Goal: Information Seeking & Learning: Compare options

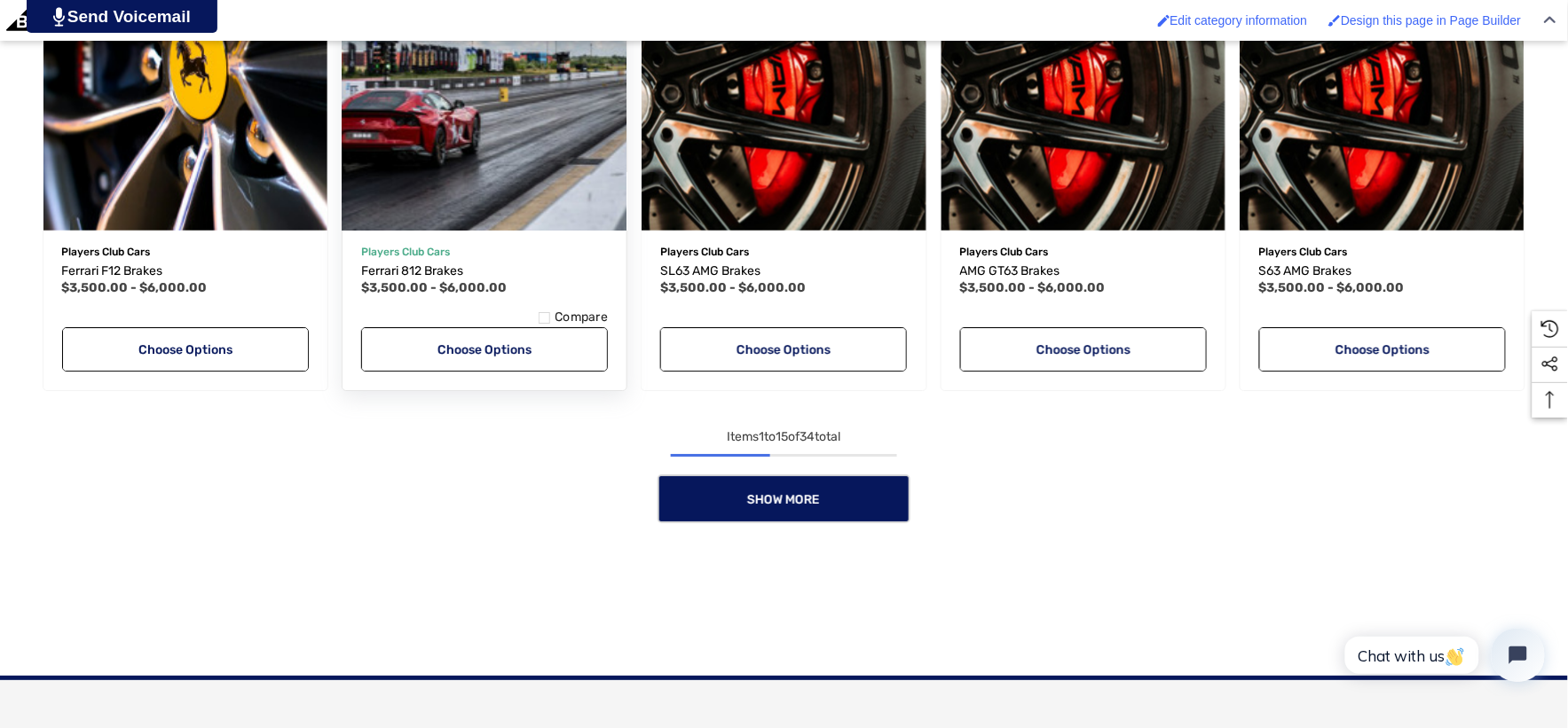
scroll to position [1774, 0]
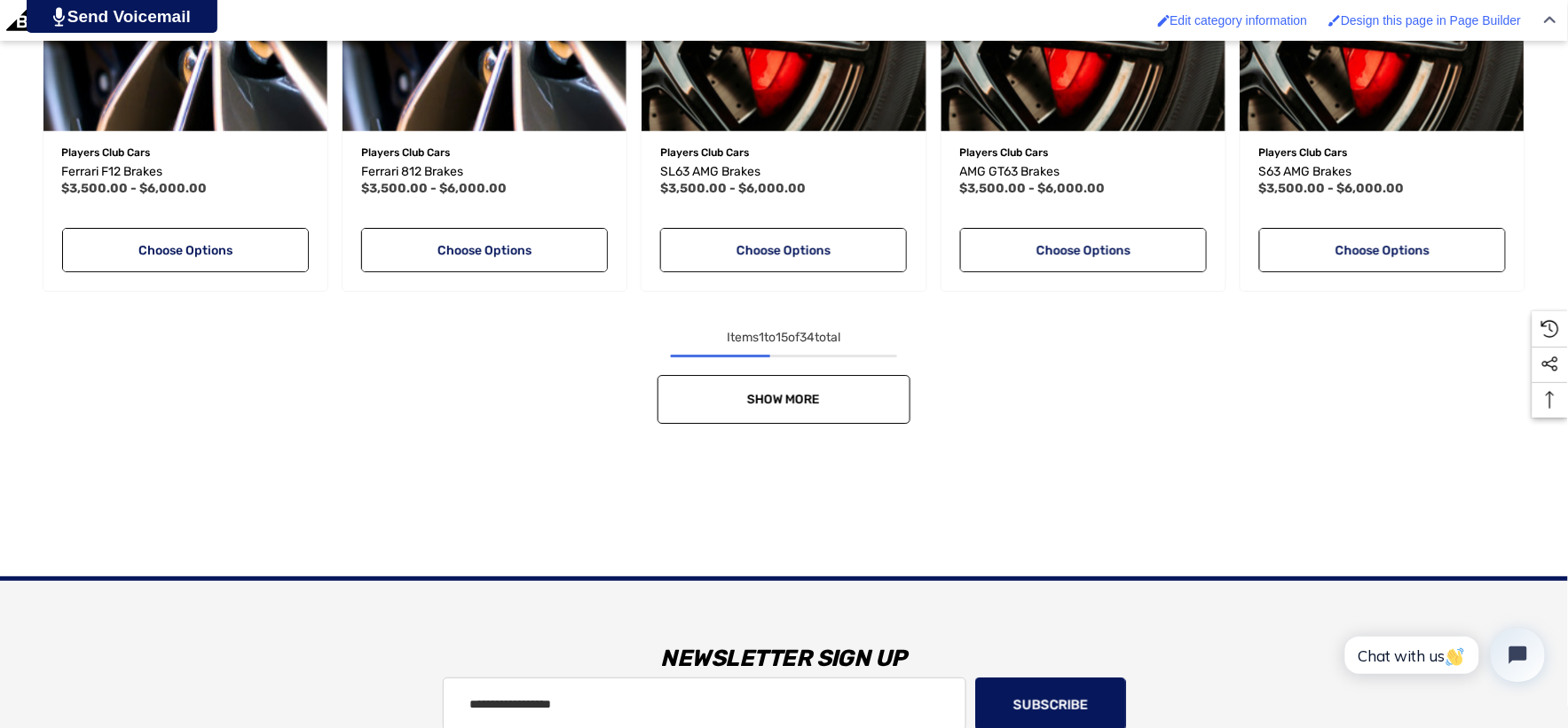
click at [775, 395] on span "Show More" at bounding box center [784, 399] width 73 height 15
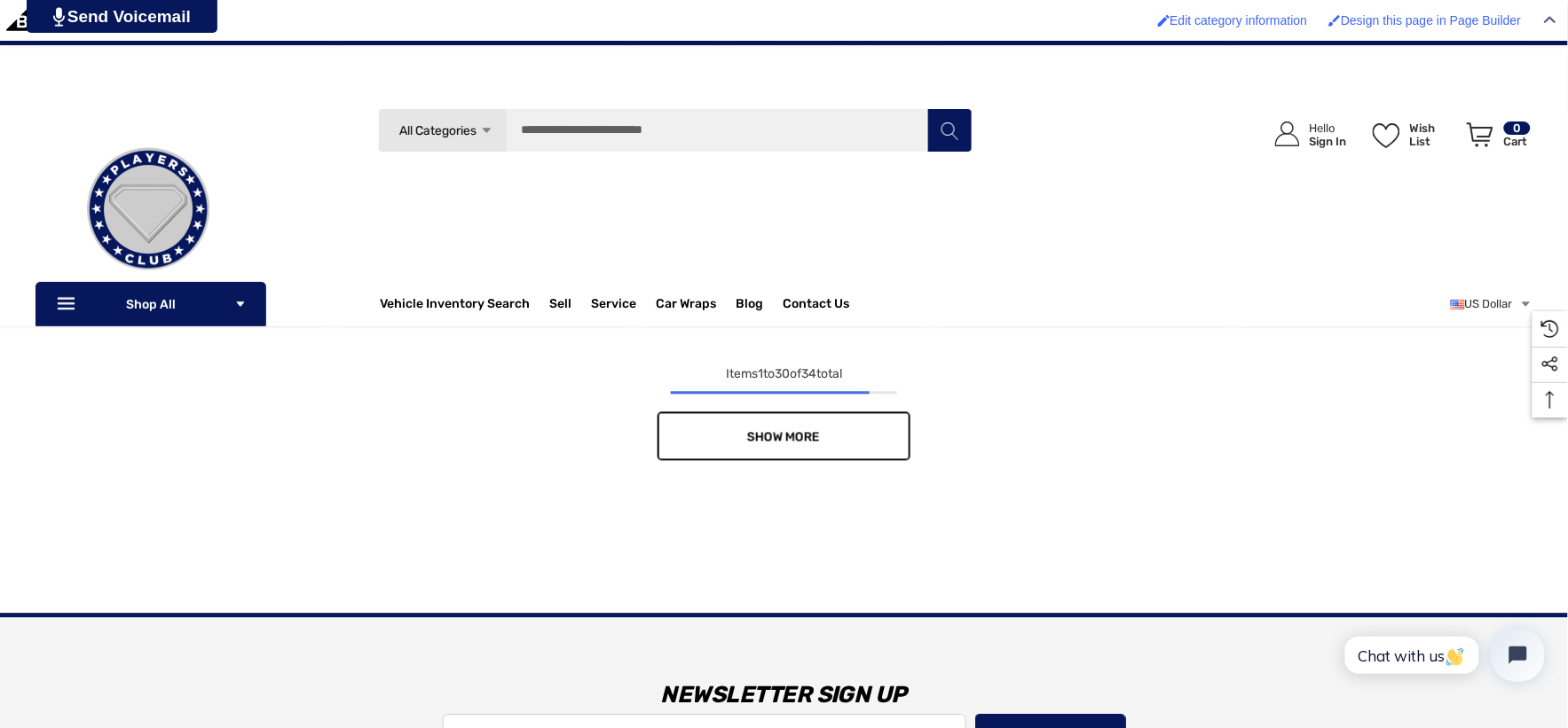
click at [723, 414] on nav "Items 1 to 30 of 34 total Show More 1 2 3" at bounding box center [784, 412] width 1497 height 97
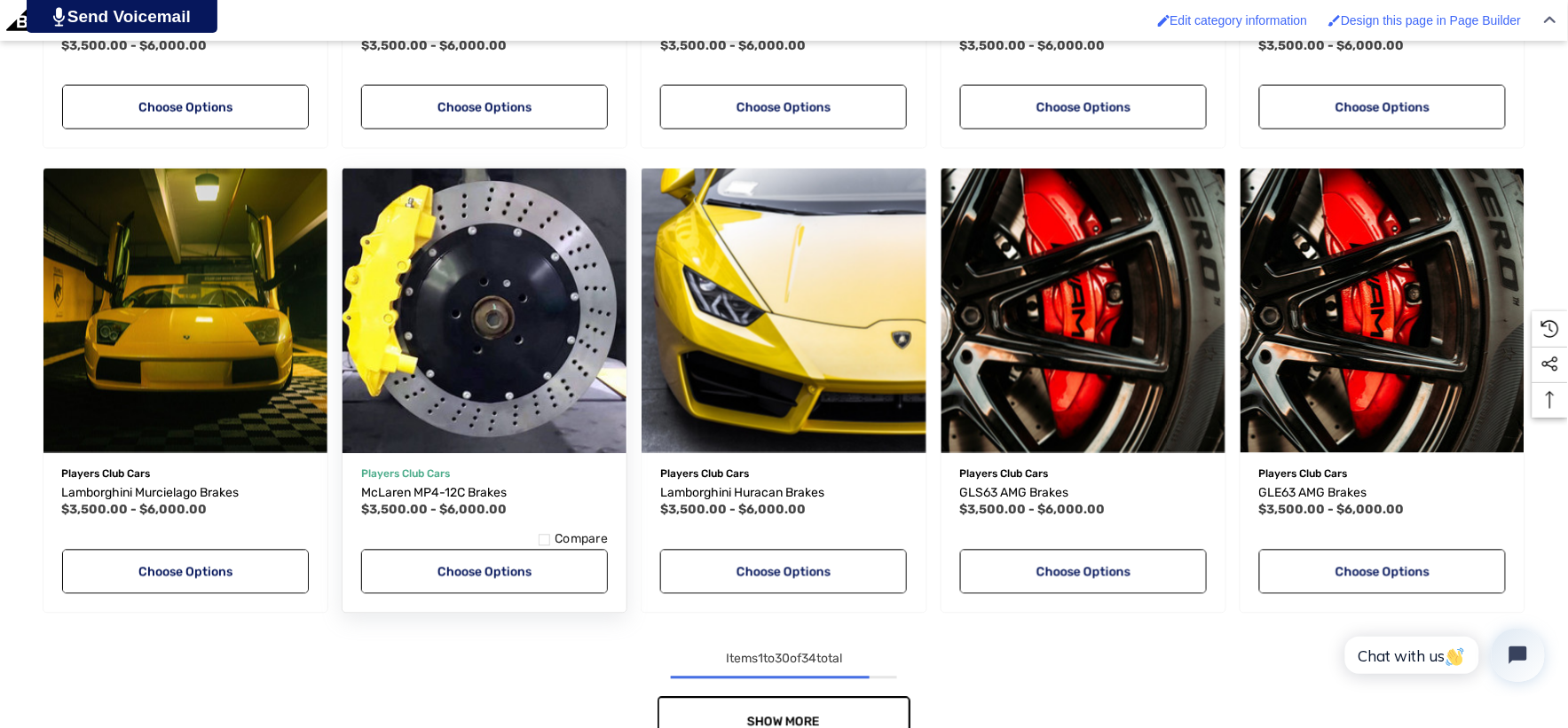
scroll to position [3054, 0]
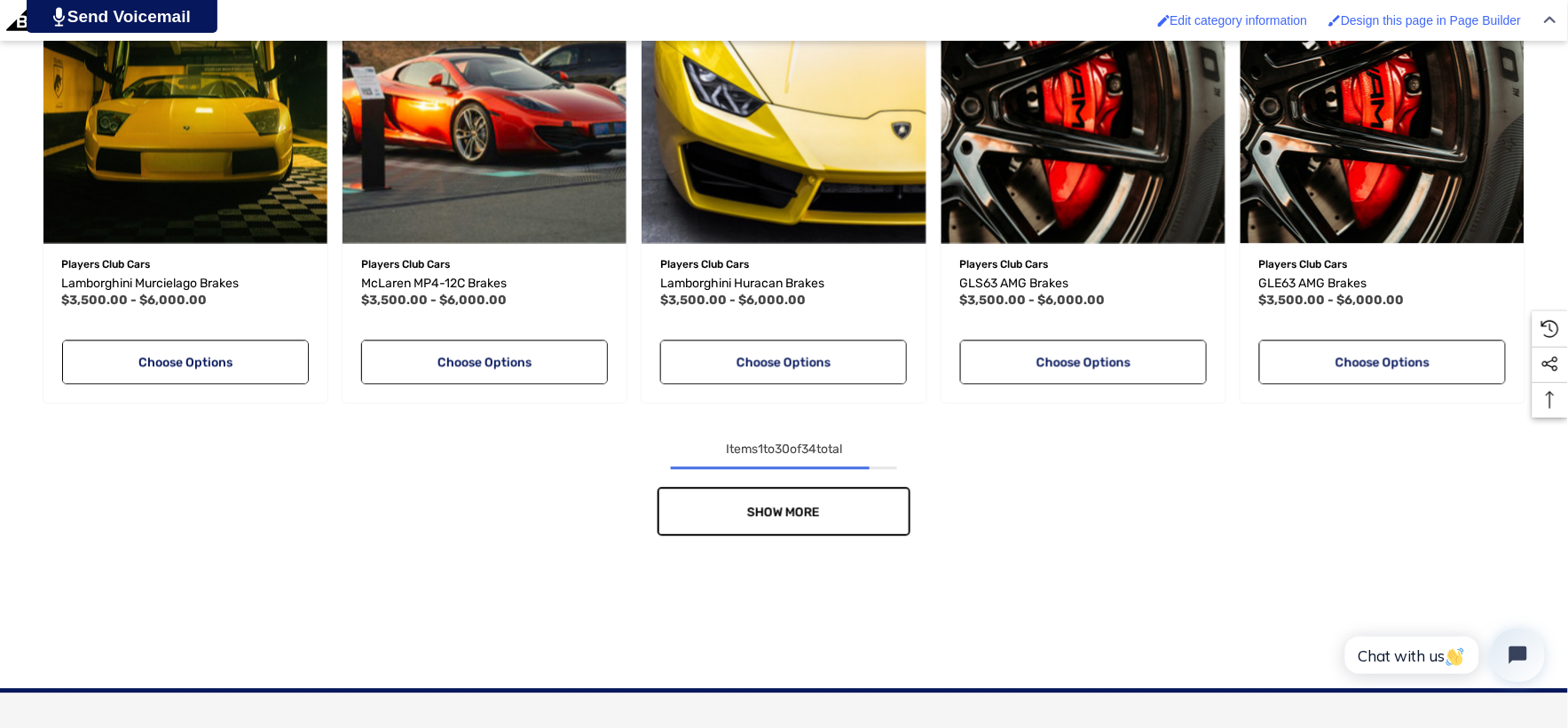
click at [698, 510] on link "Show More" at bounding box center [784, 511] width 253 height 48
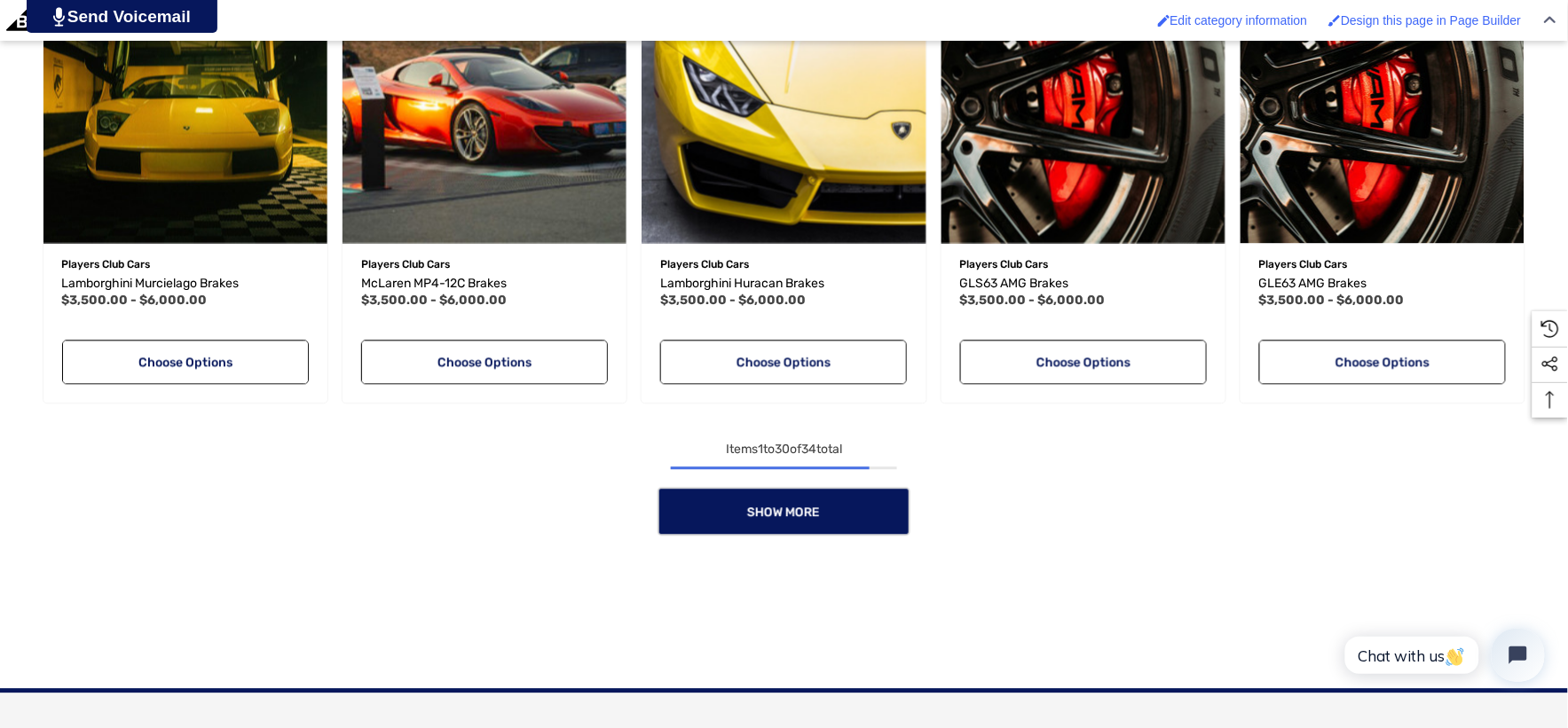
click at [698, 510] on div "Show More" at bounding box center [784, 511] width 1497 height 48
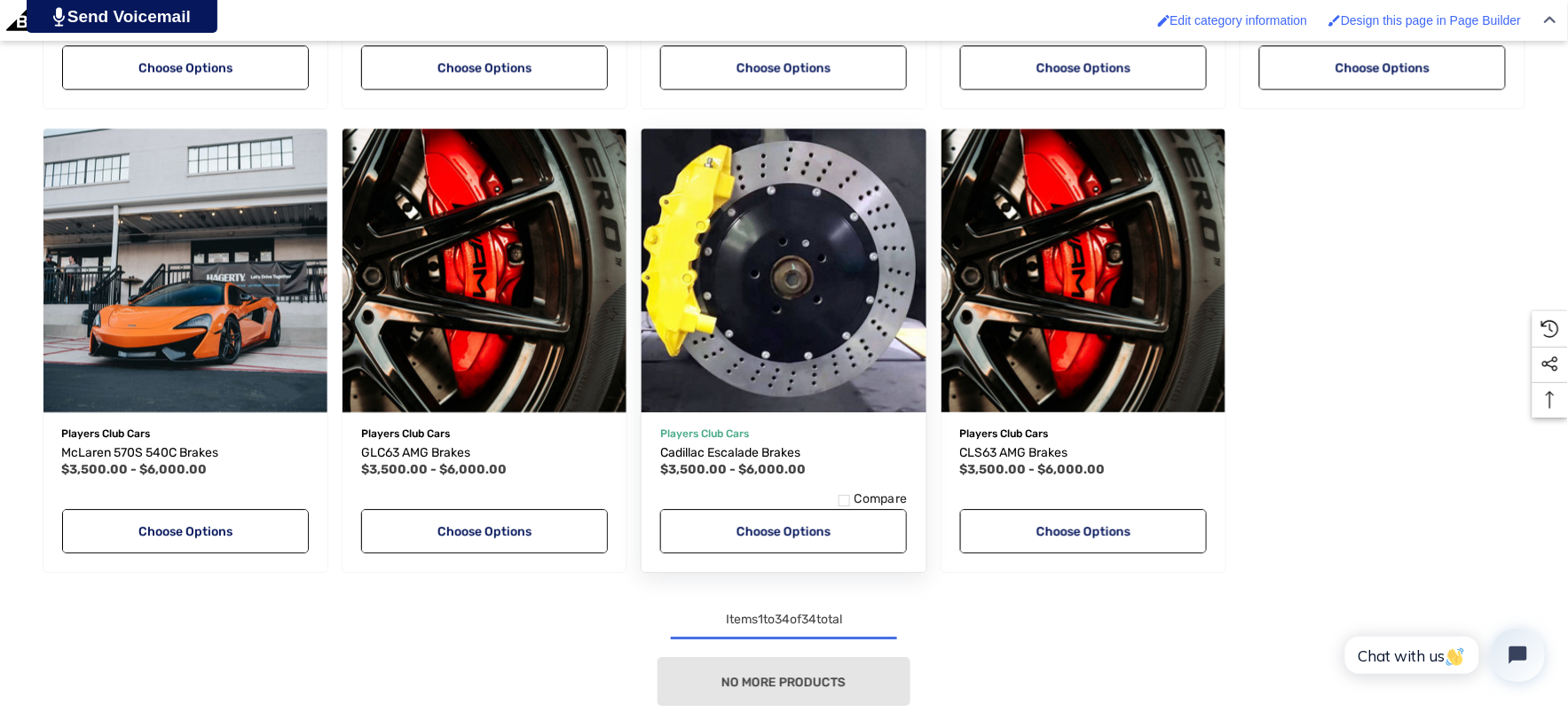
scroll to position [3350, 0]
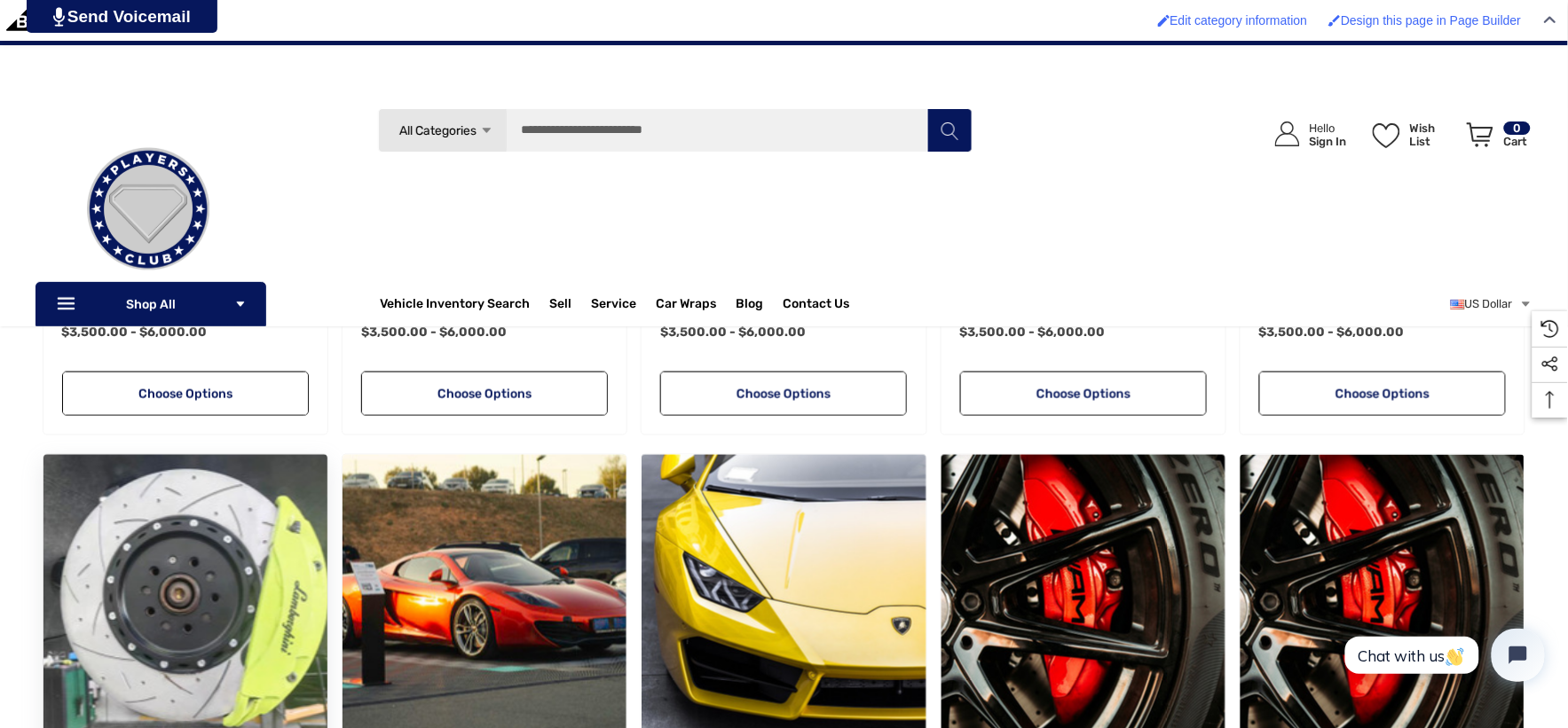
scroll to position [2462, 0]
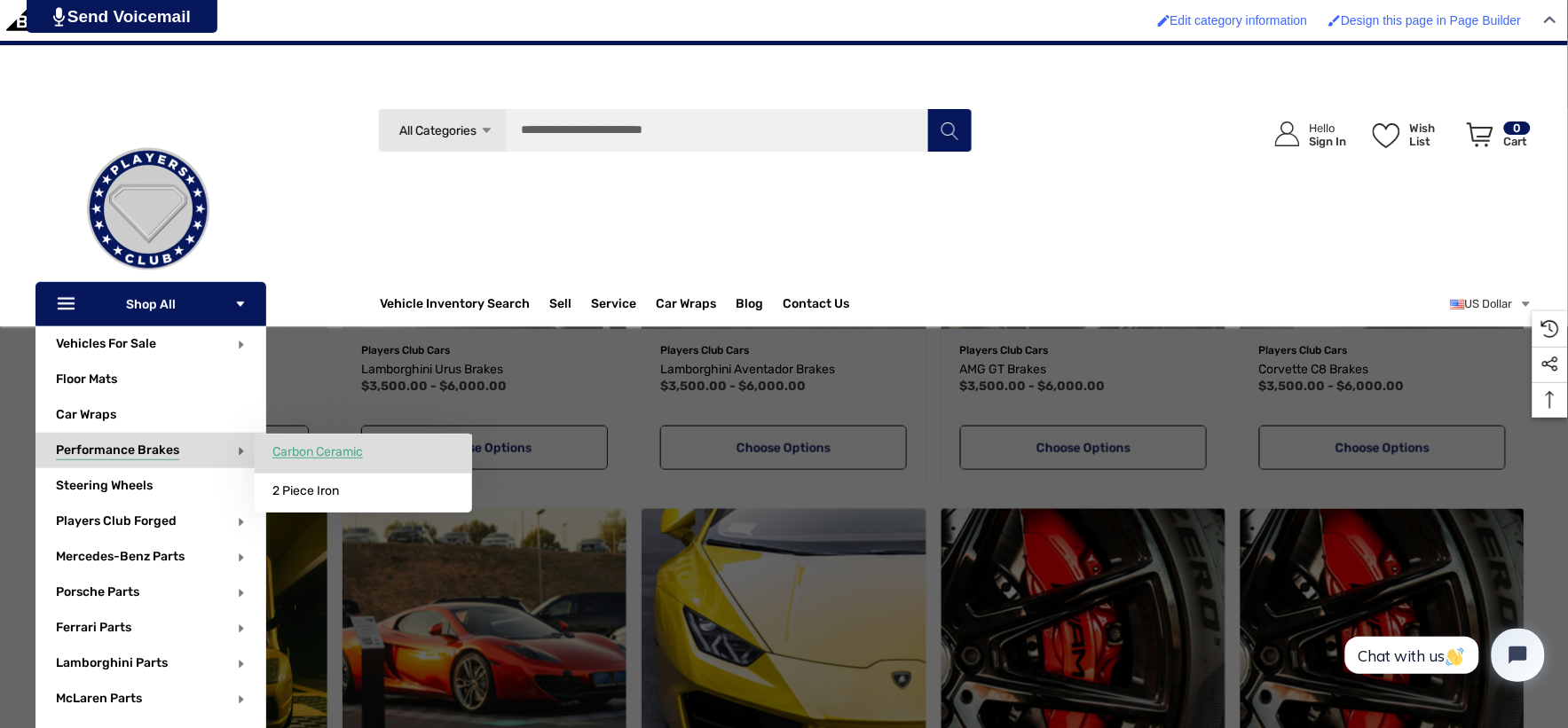
click at [334, 453] on span "Carbon Ceramic" at bounding box center [317, 452] width 90 height 16
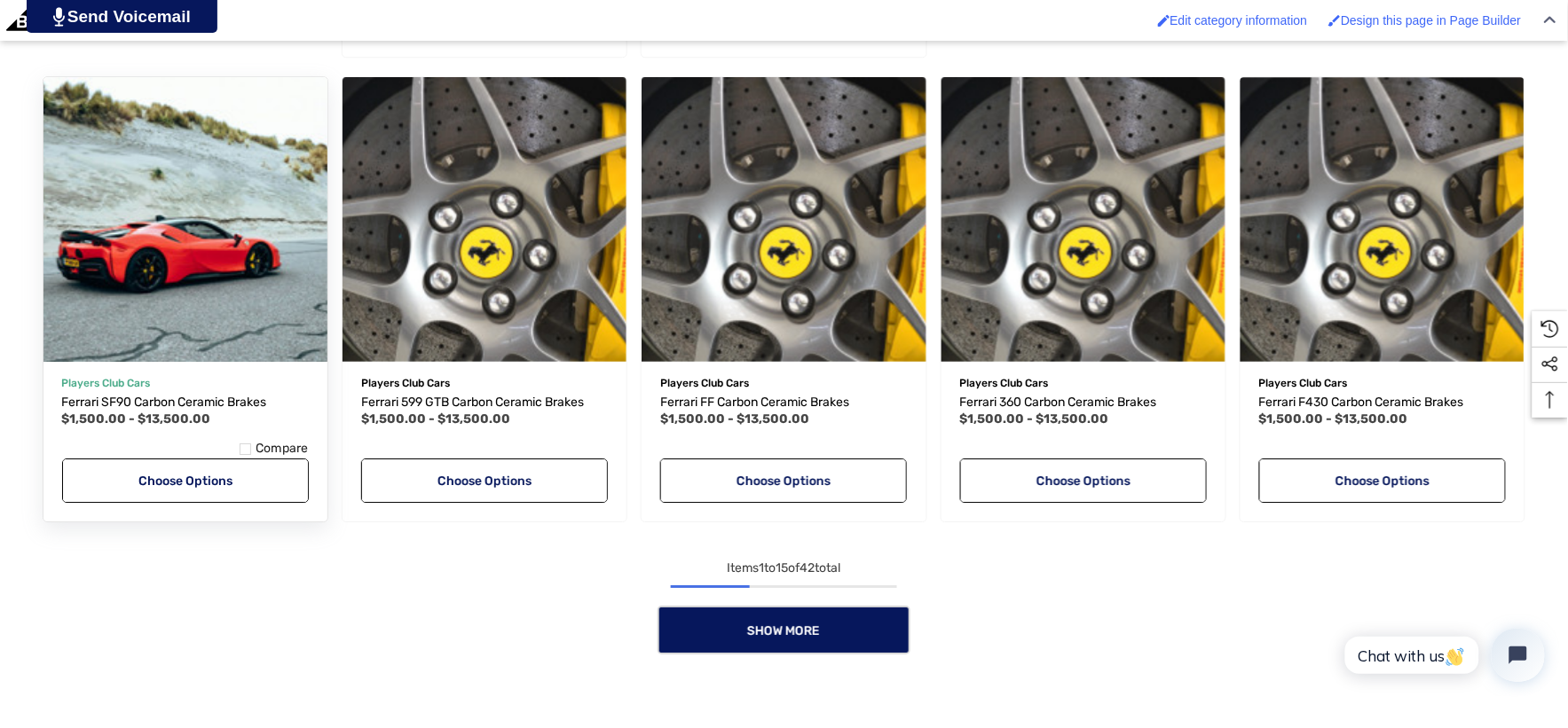
scroll to position [1576, 0]
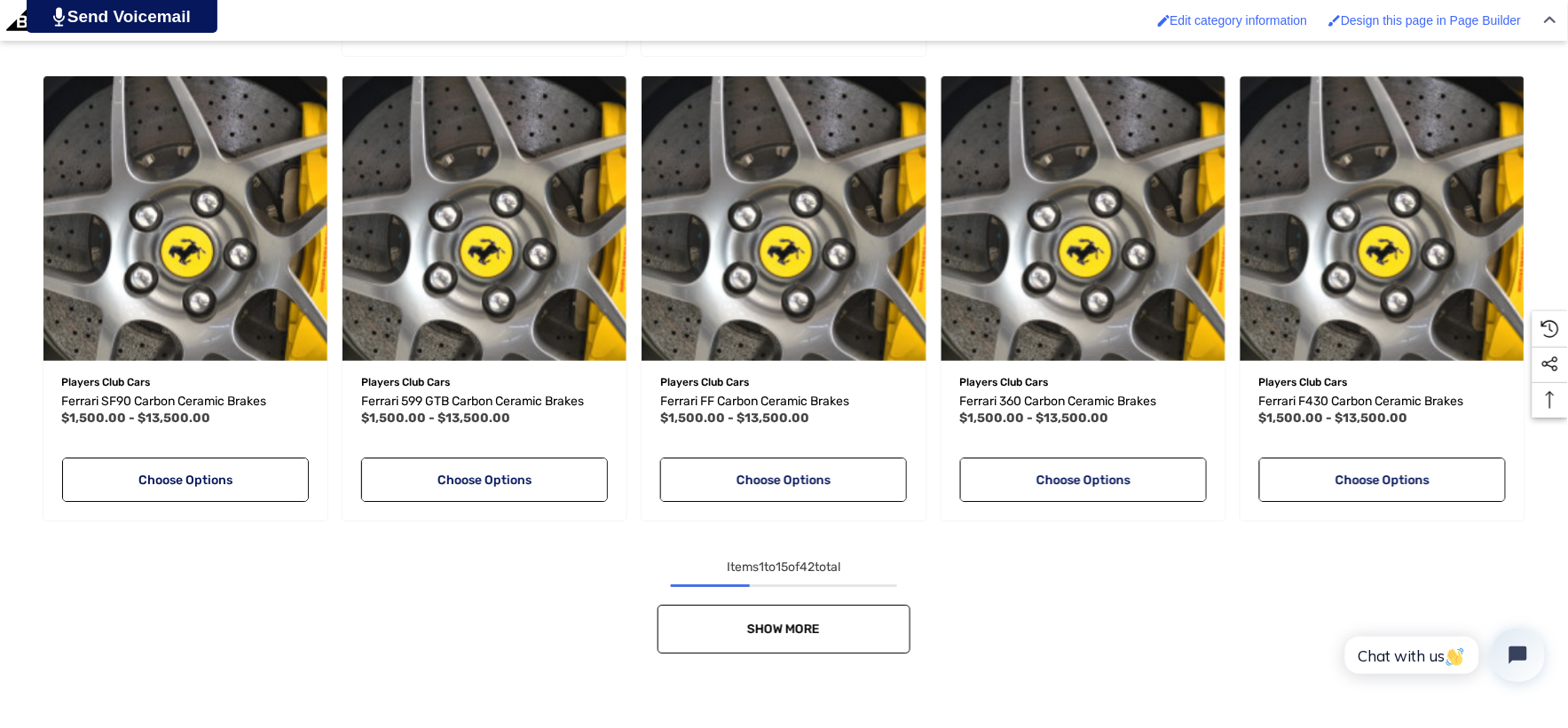
click at [731, 609] on link "Show More" at bounding box center [784, 629] width 253 height 48
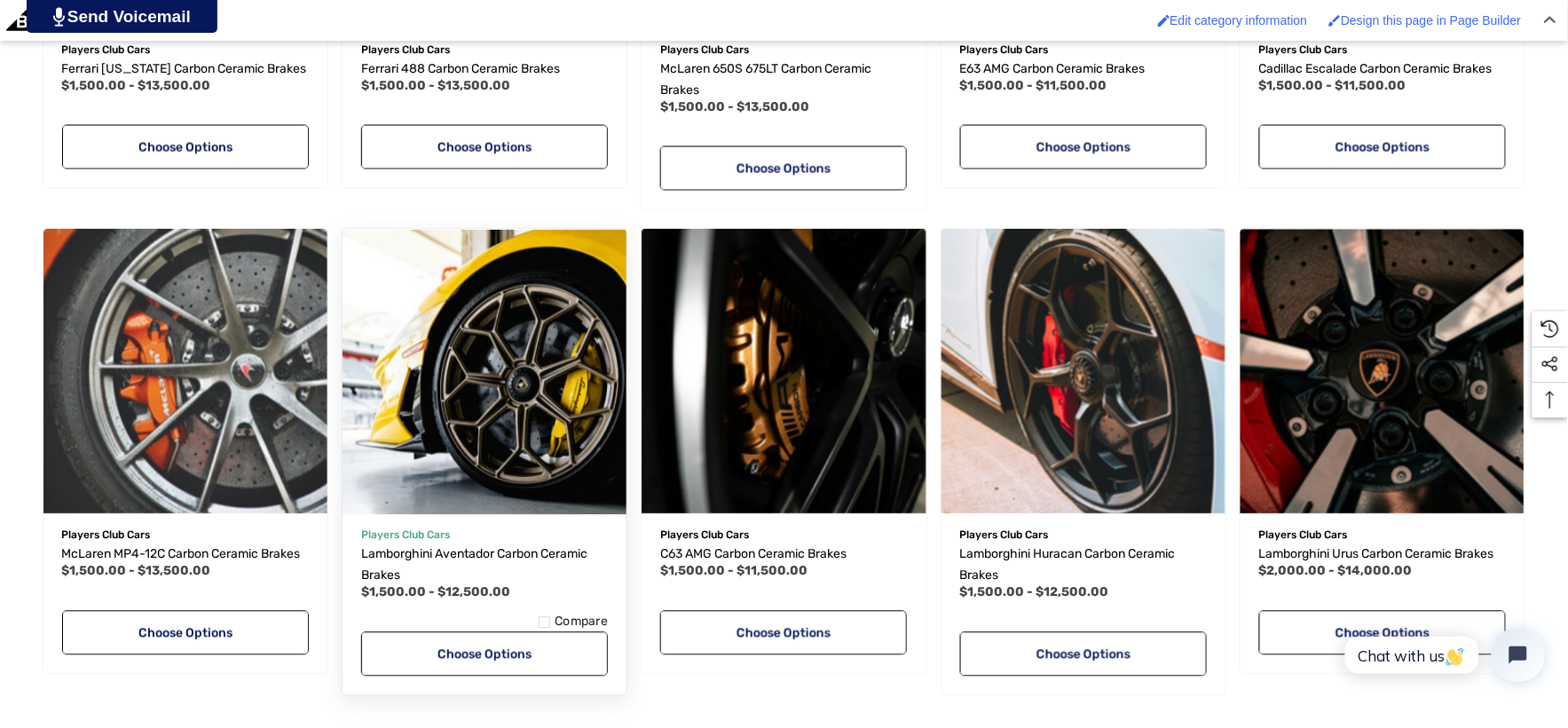
scroll to position [2956, 0]
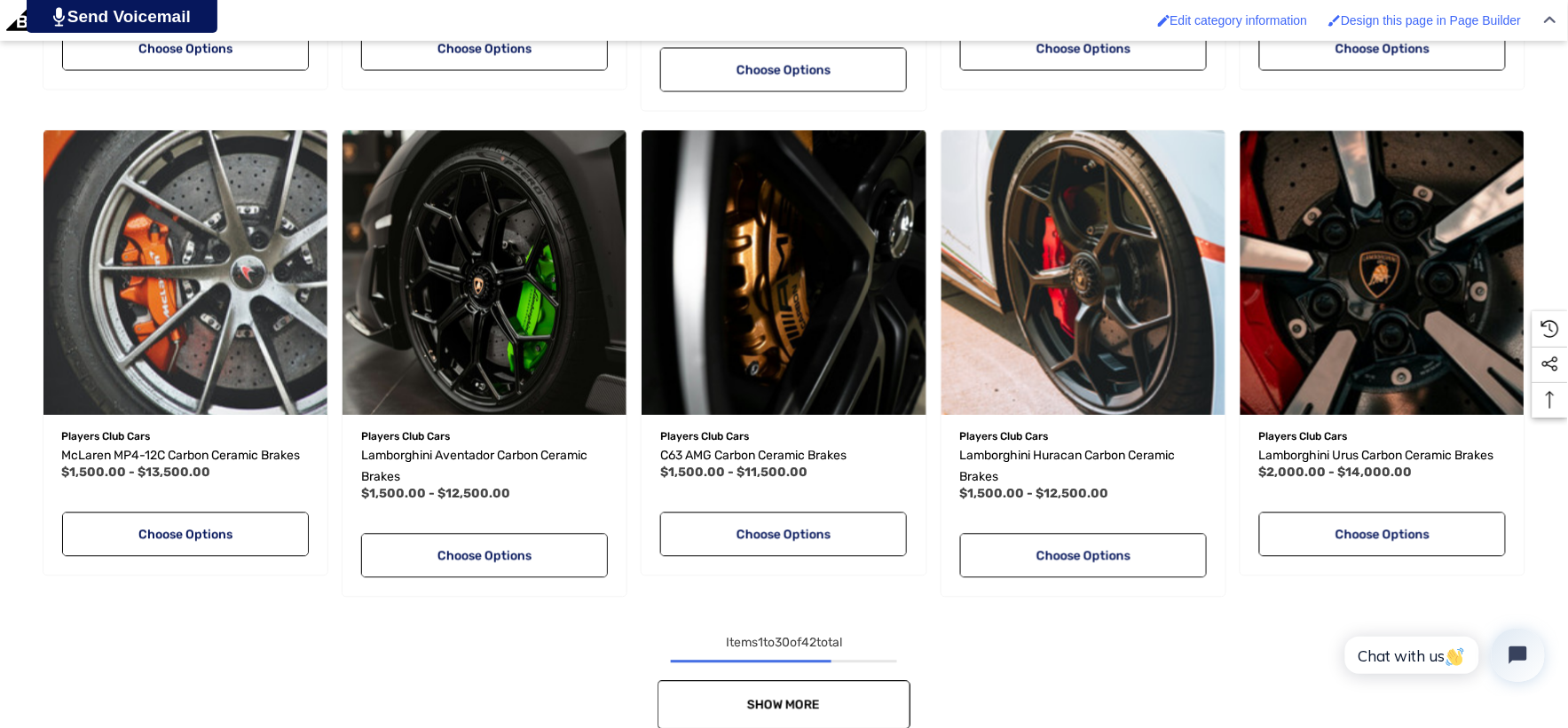
click at [701, 694] on link "Show More" at bounding box center [784, 706] width 253 height 48
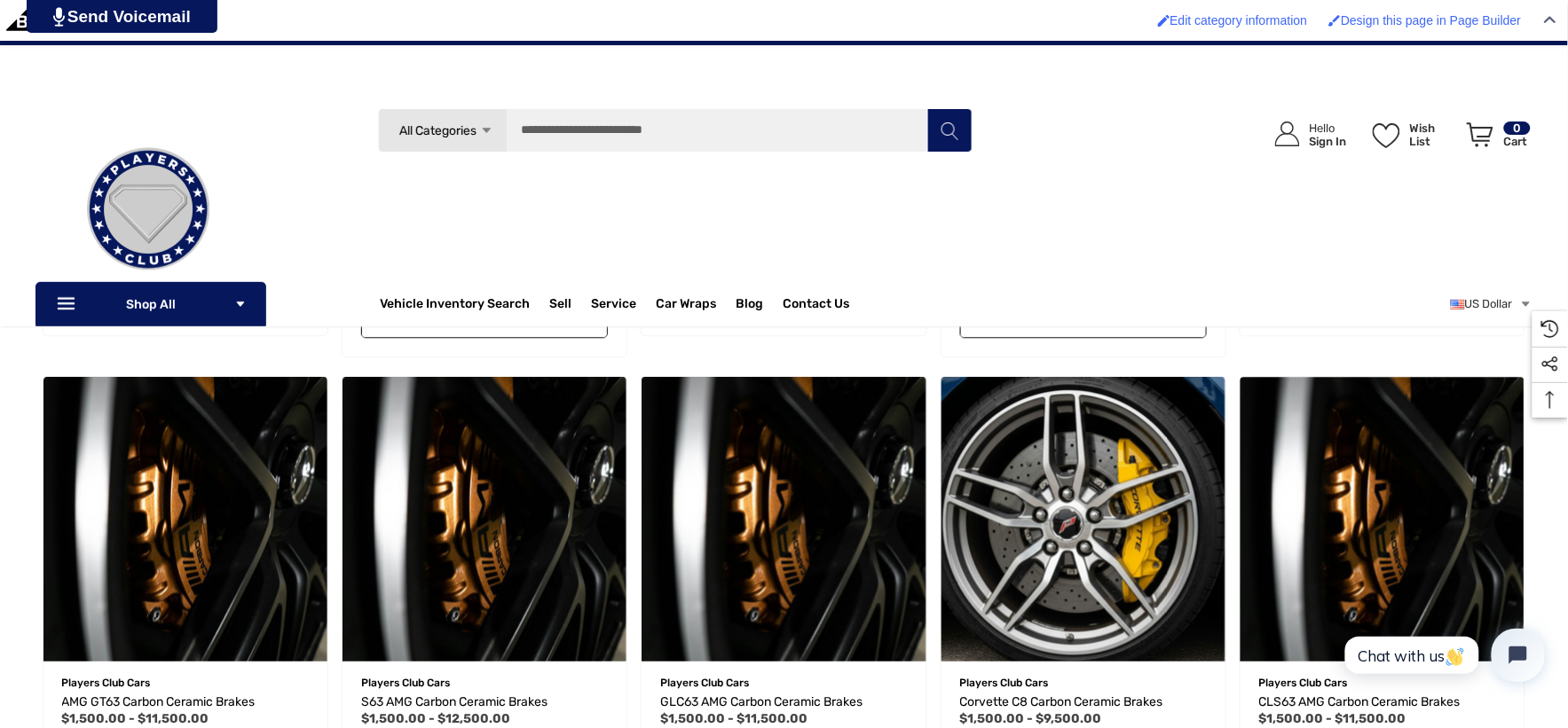
scroll to position [3153, 0]
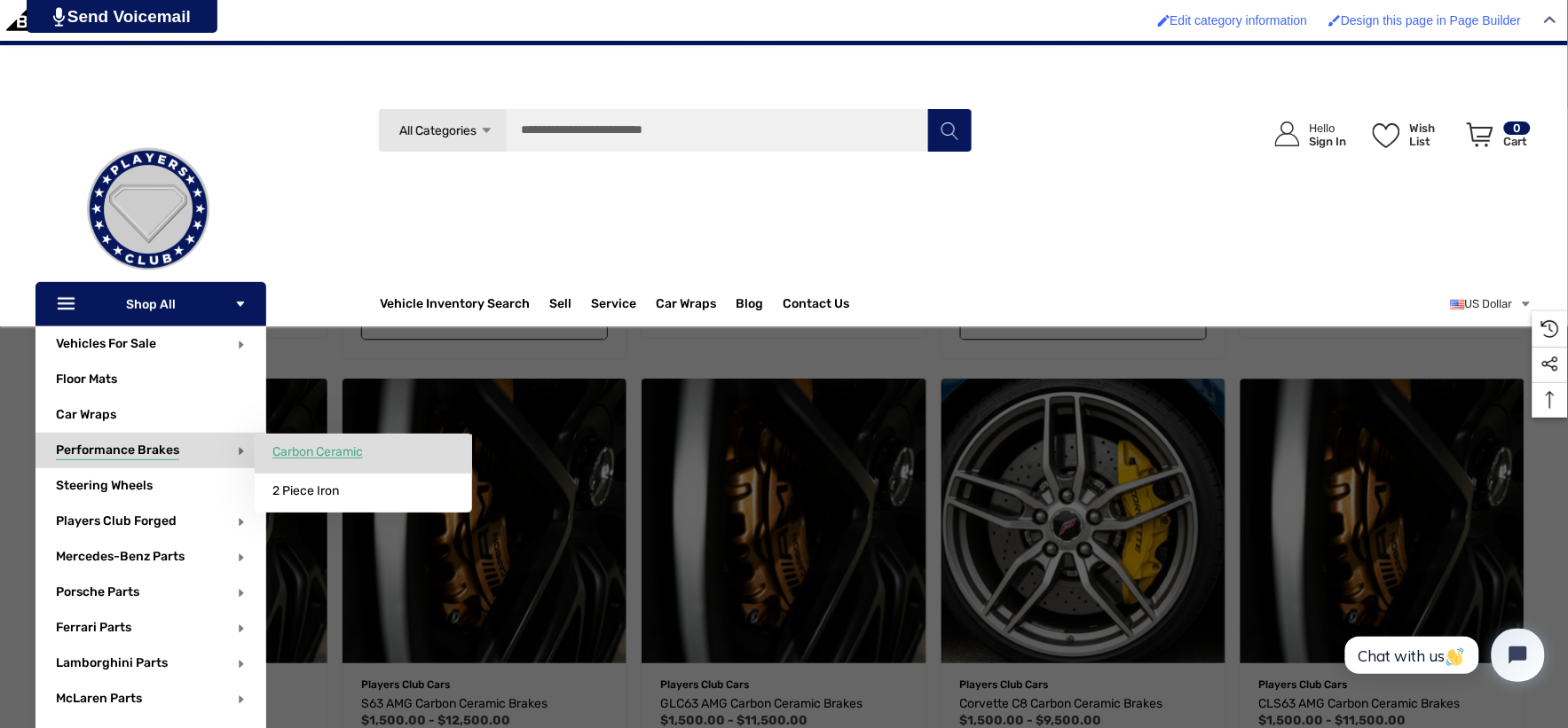
click at [285, 448] on span "Carbon Ceramic" at bounding box center [317, 452] width 90 height 16
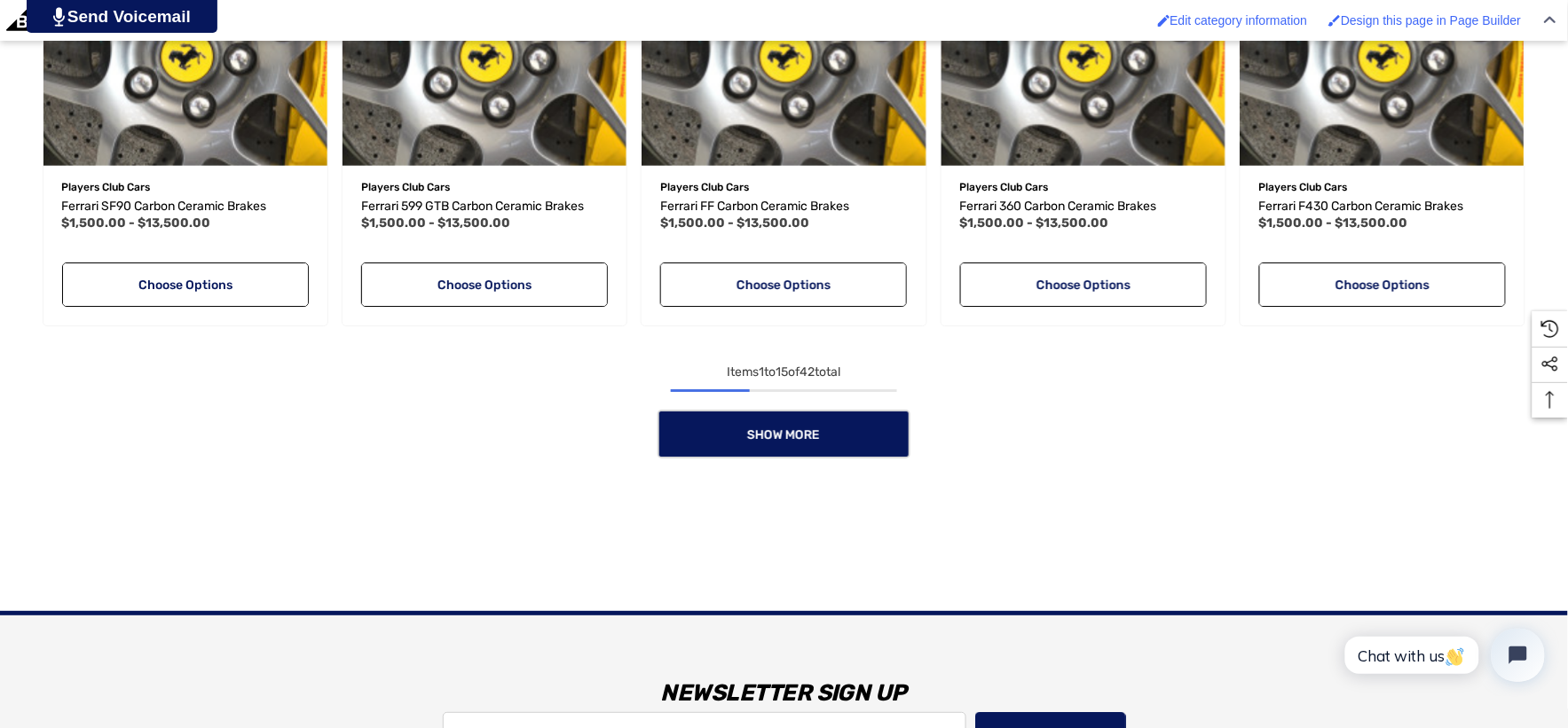
scroll to position [1774, 0]
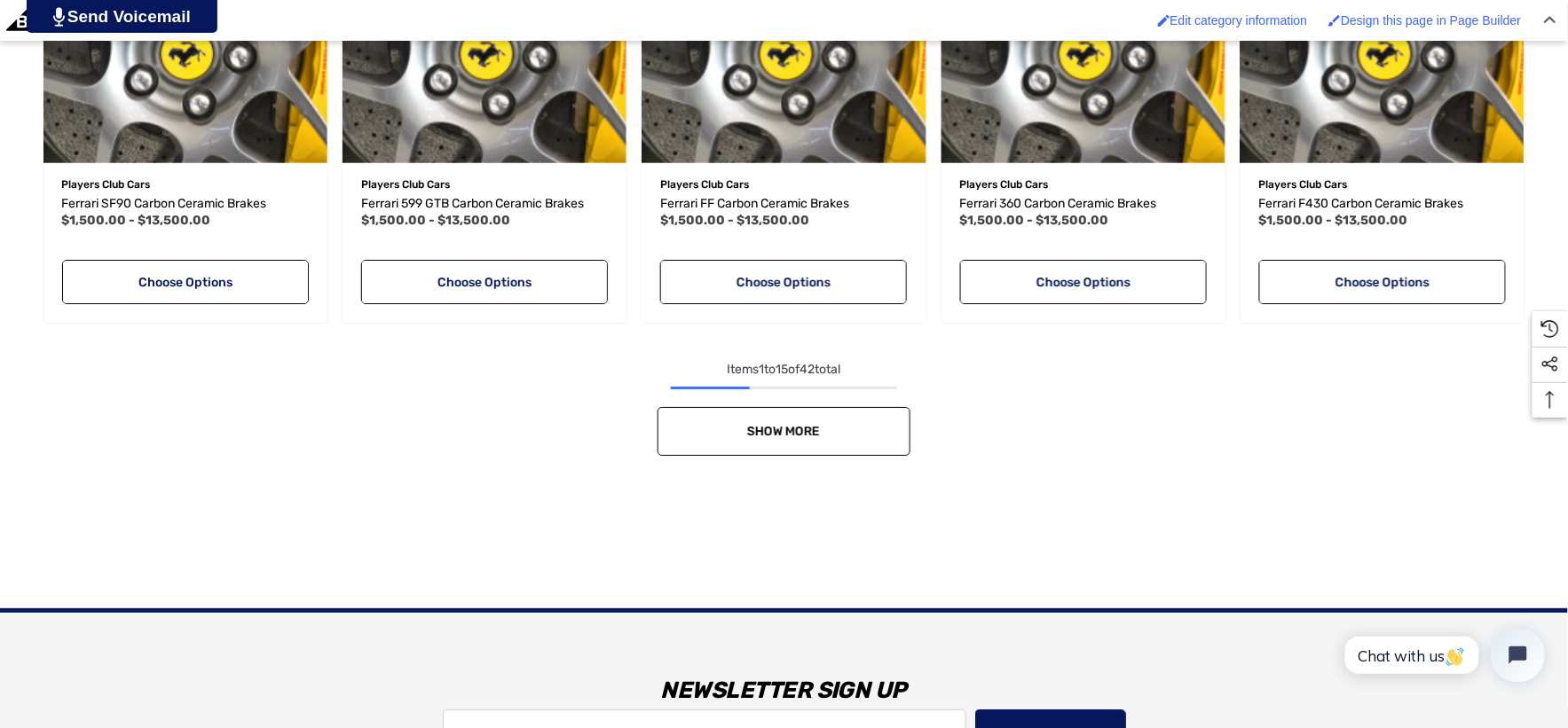
click at [688, 420] on link "Show More" at bounding box center [784, 432] width 253 height 48
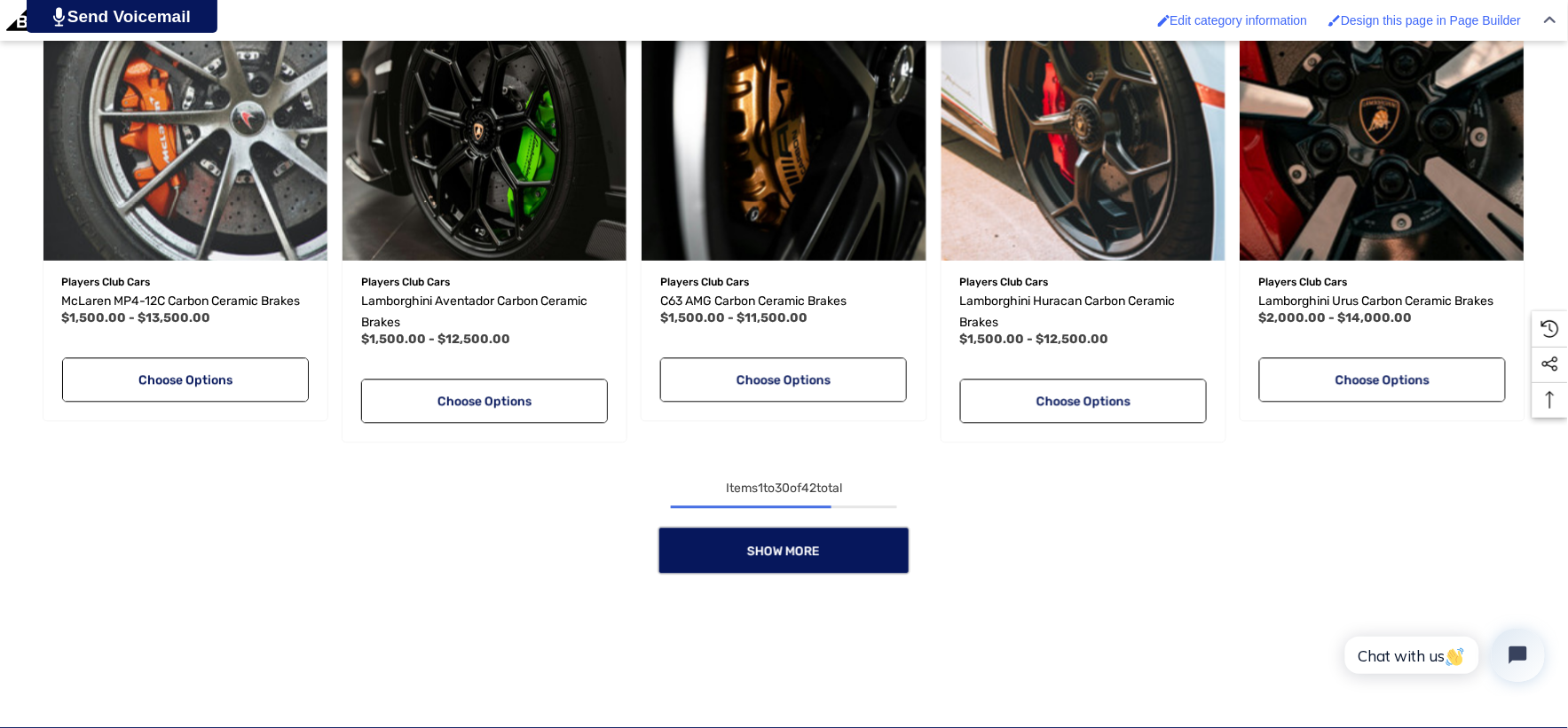
scroll to position [3153, 0]
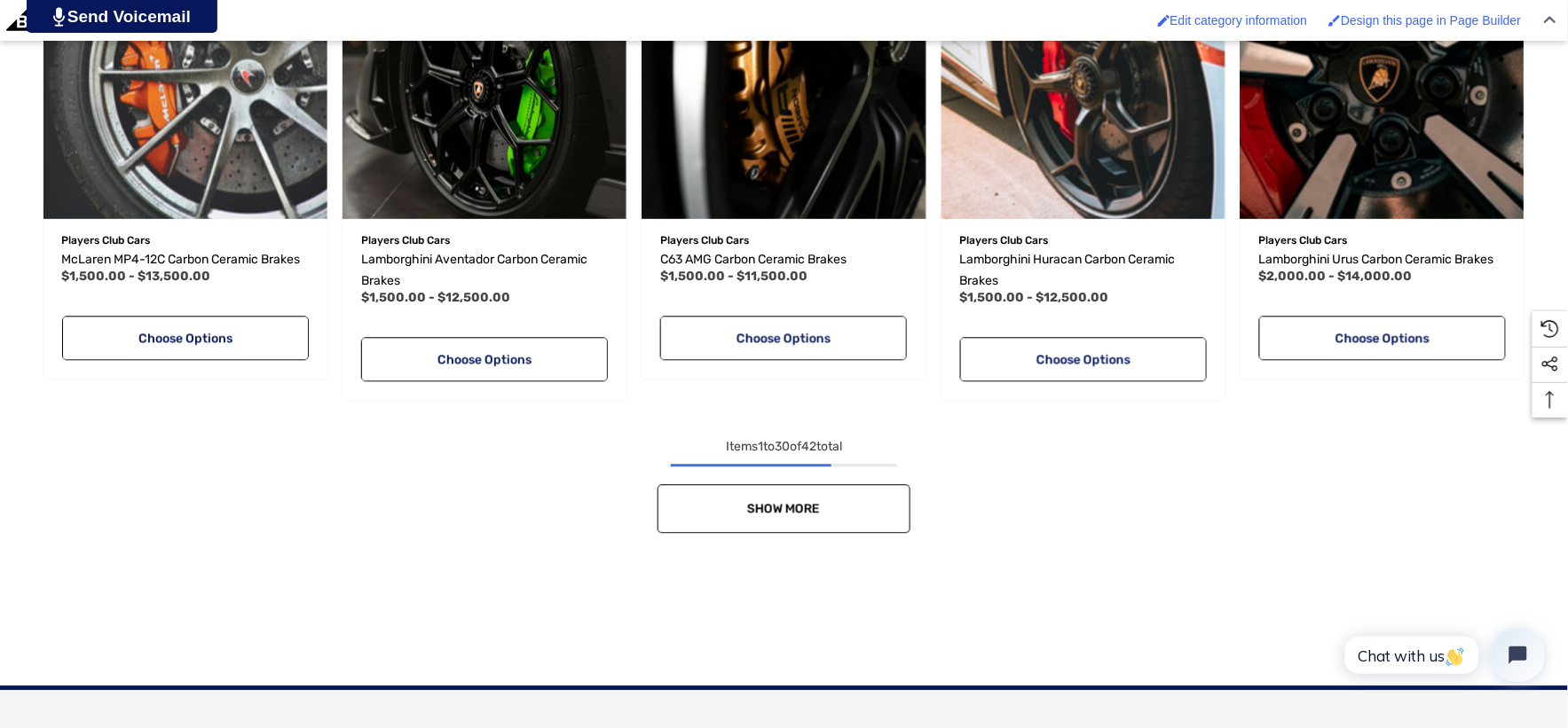
click at [798, 499] on link "Show More" at bounding box center [784, 509] width 253 height 48
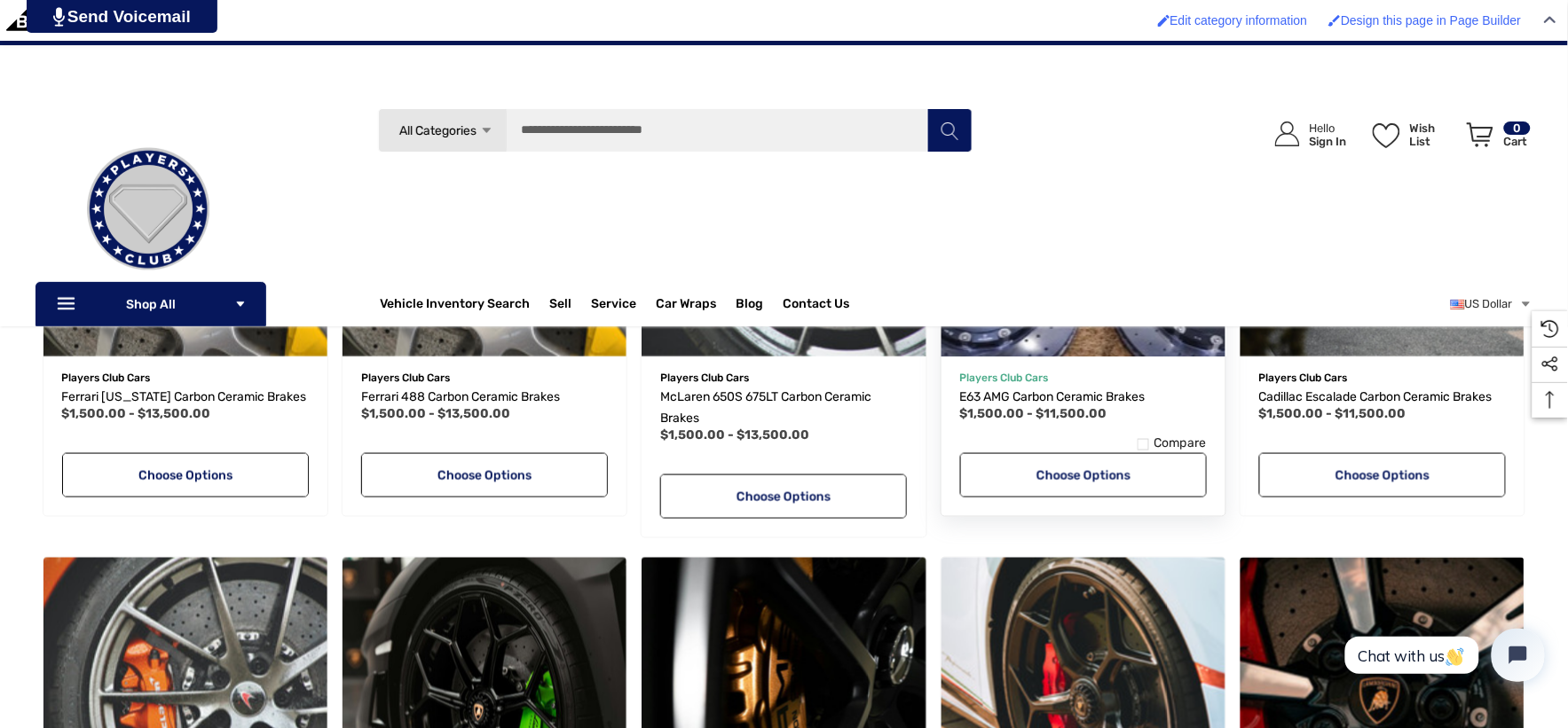
scroll to position [2364, 0]
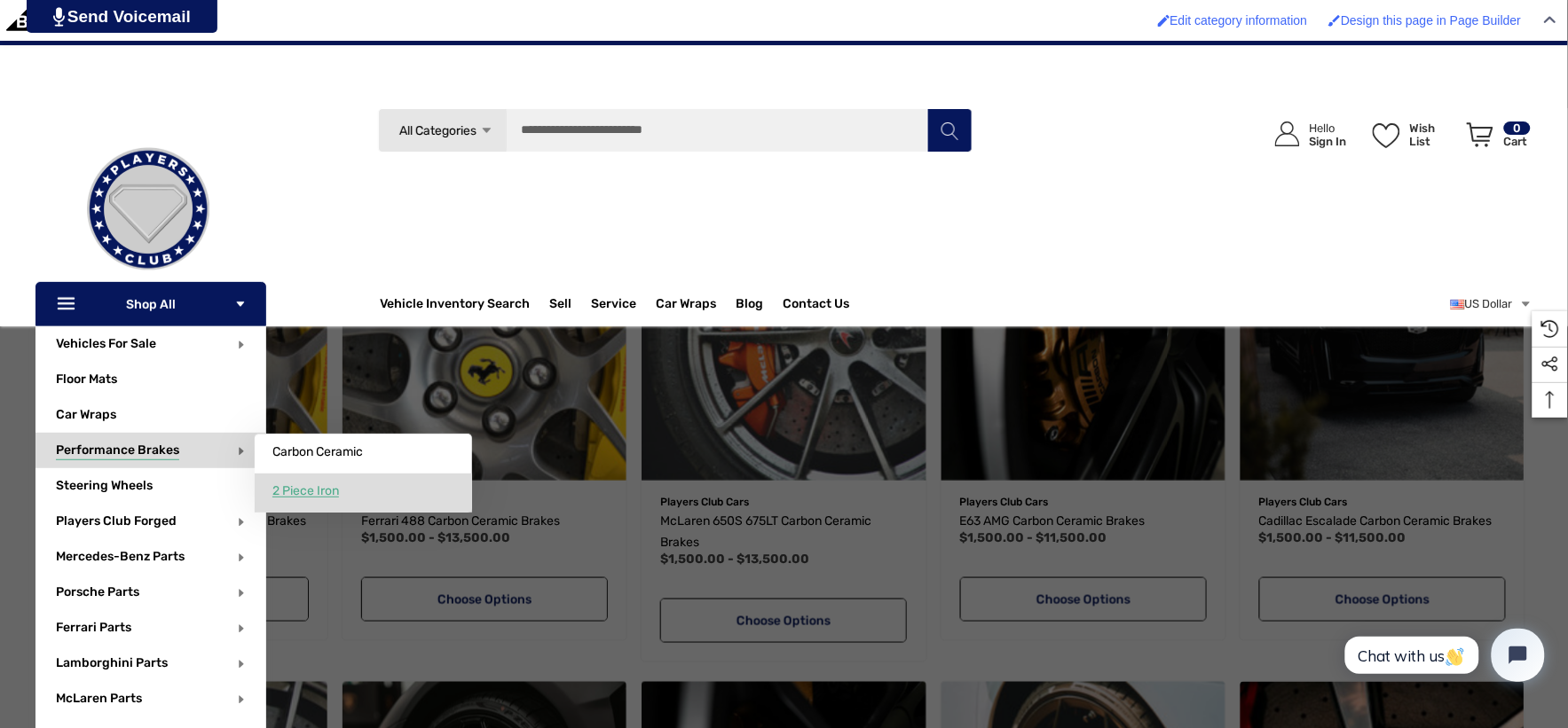
click at [295, 490] on span "2 Piece Iron" at bounding box center [306, 492] width 66 height 16
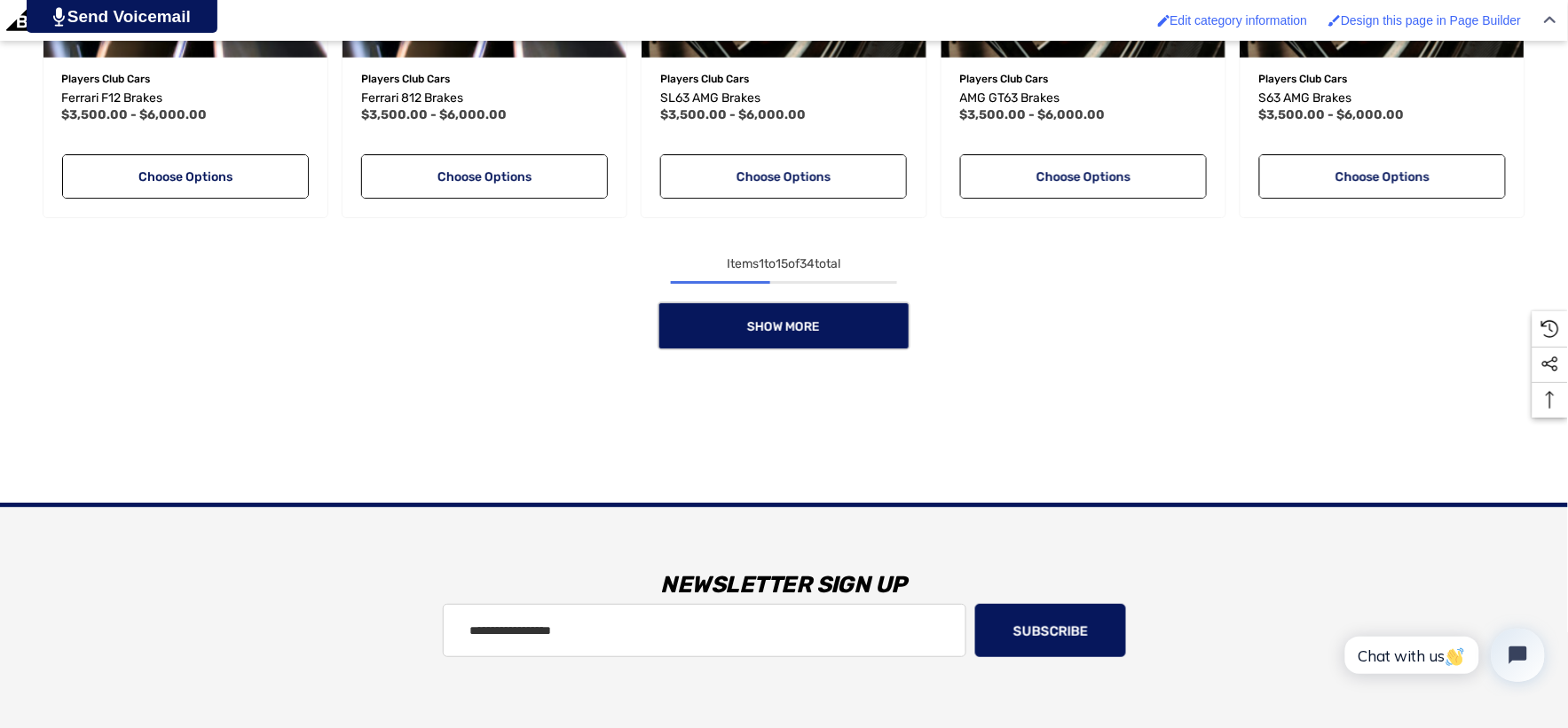
scroll to position [1872, 0]
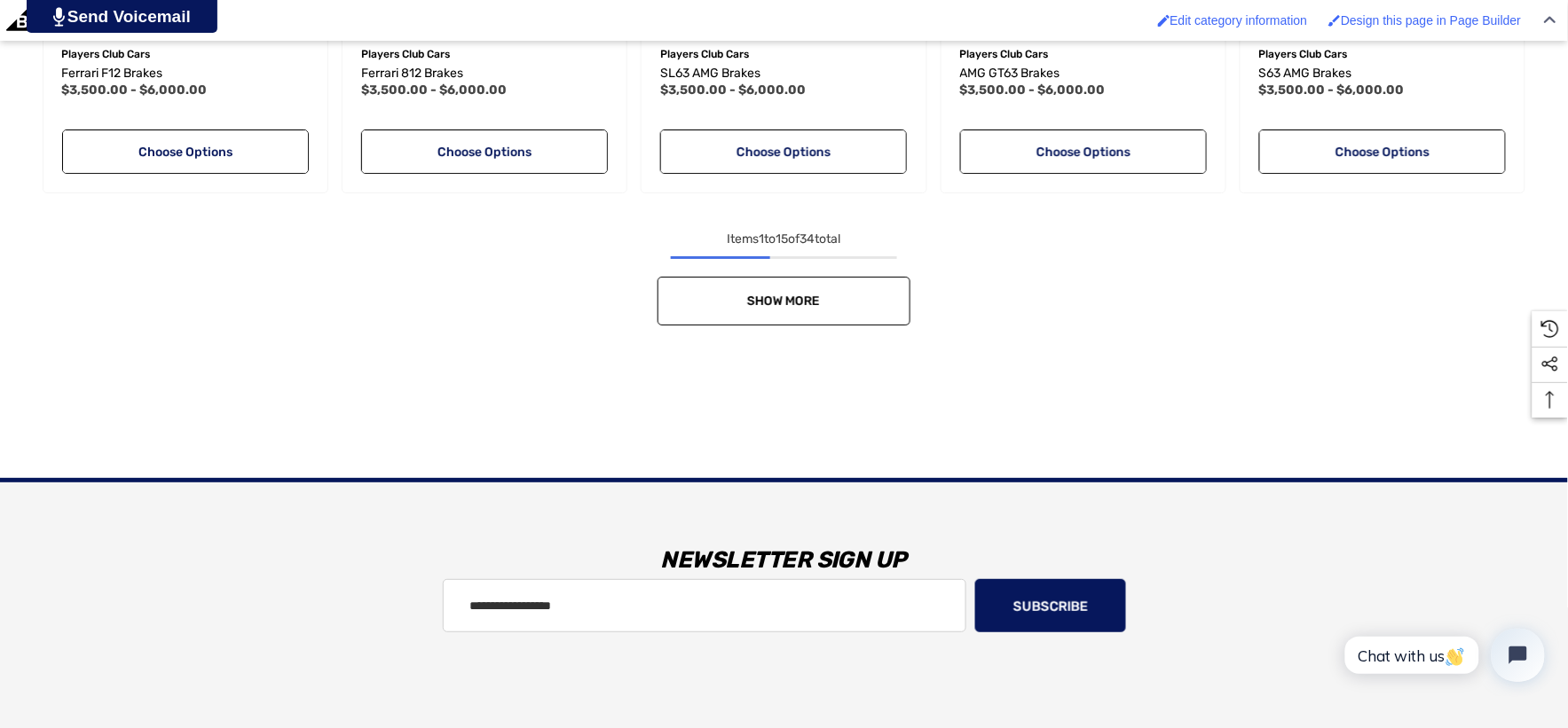
click at [694, 302] on link "Show More" at bounding box center [784, 301] width 253 height 48
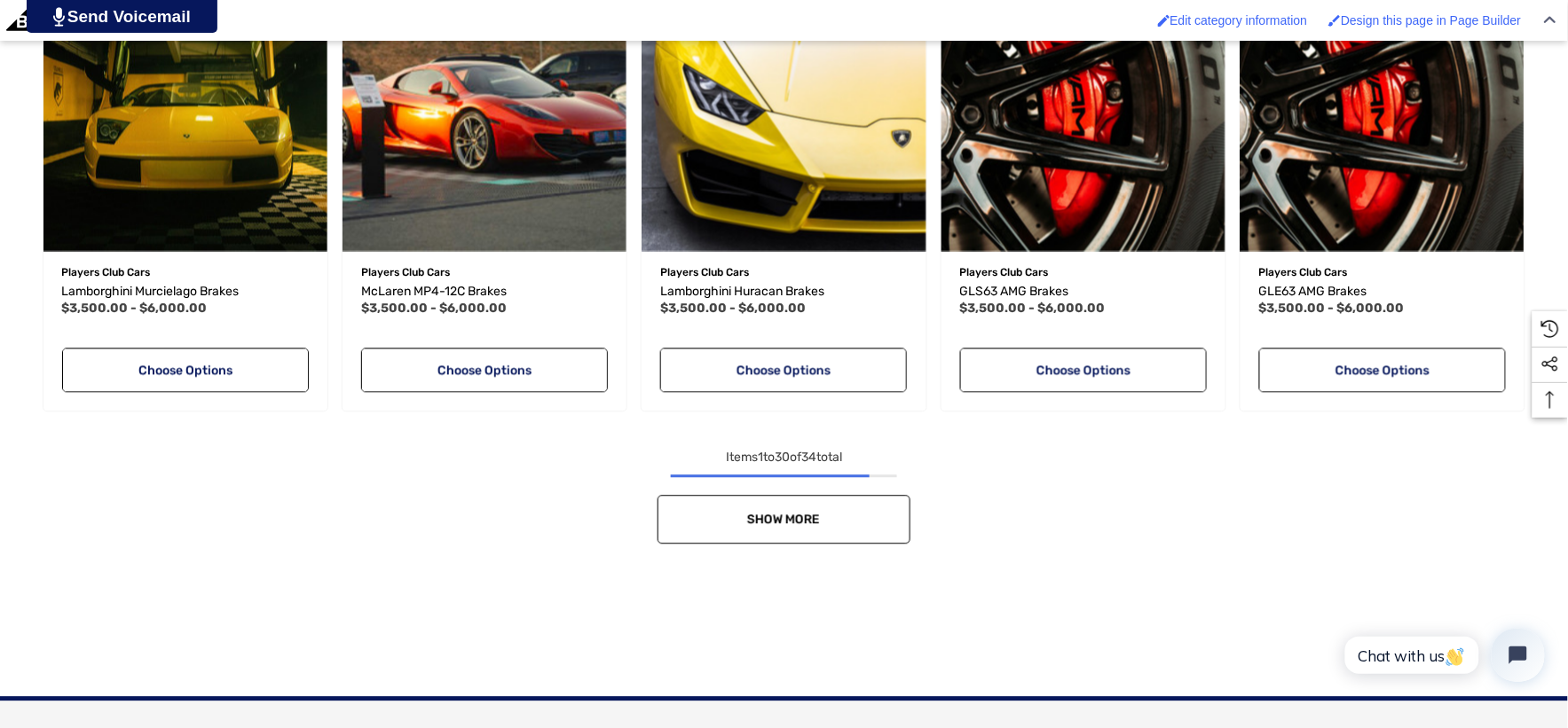
scroll to position [3054, 0]
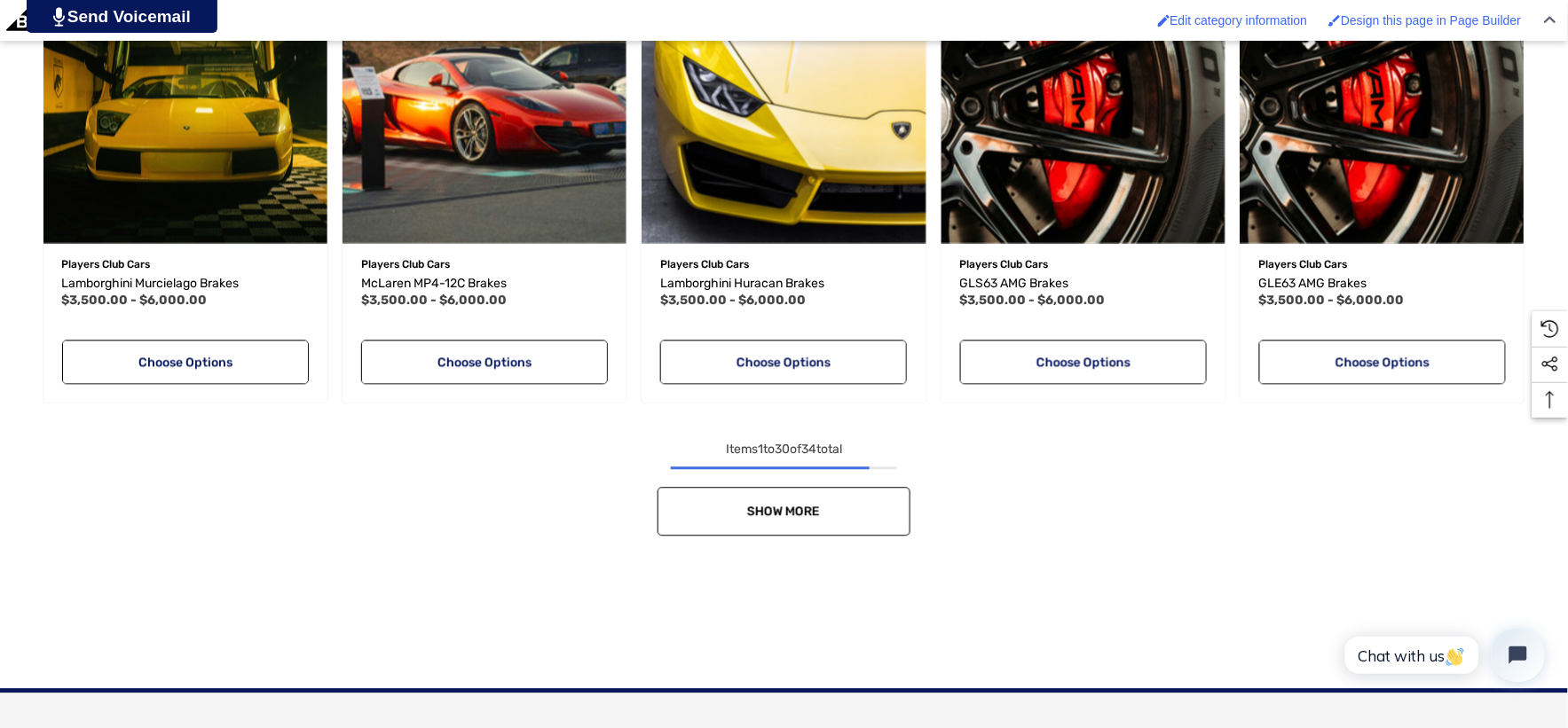
click at [715, 512] on link "Show More" at bounding box center [784, 511] width 253 height 48
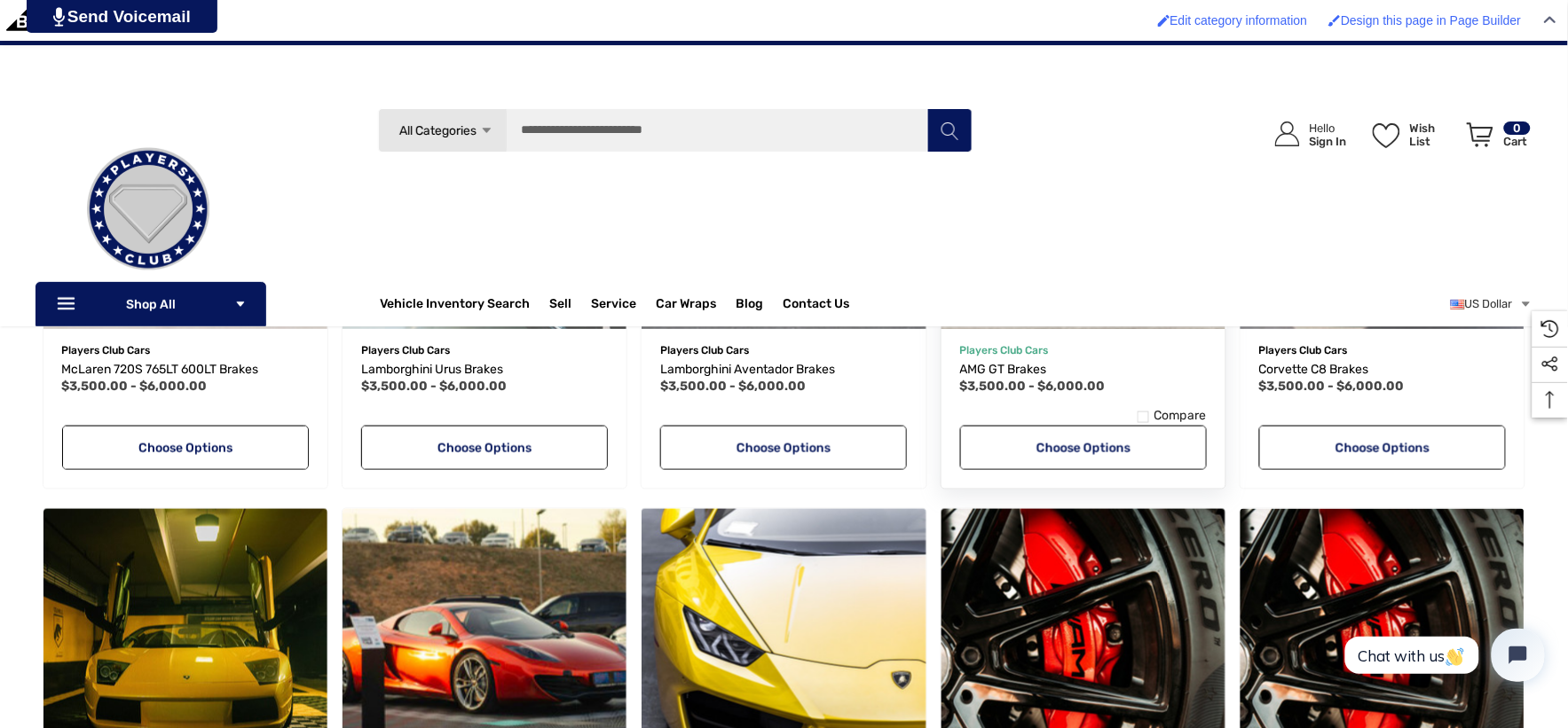
scroll to position [2265, 0]
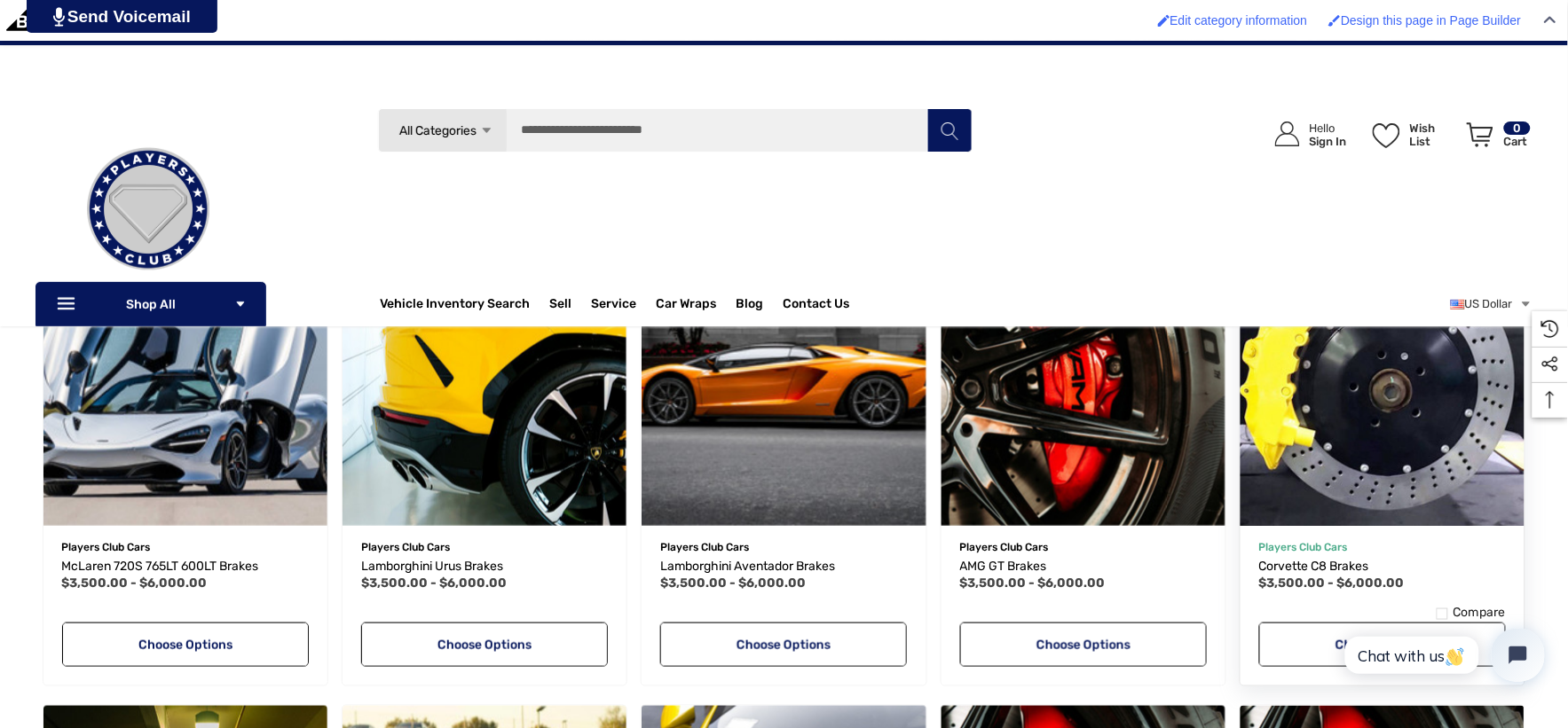
click at [1344, 501] on button "Quick view" at bounding box center [1324, 518] width 107 height 36
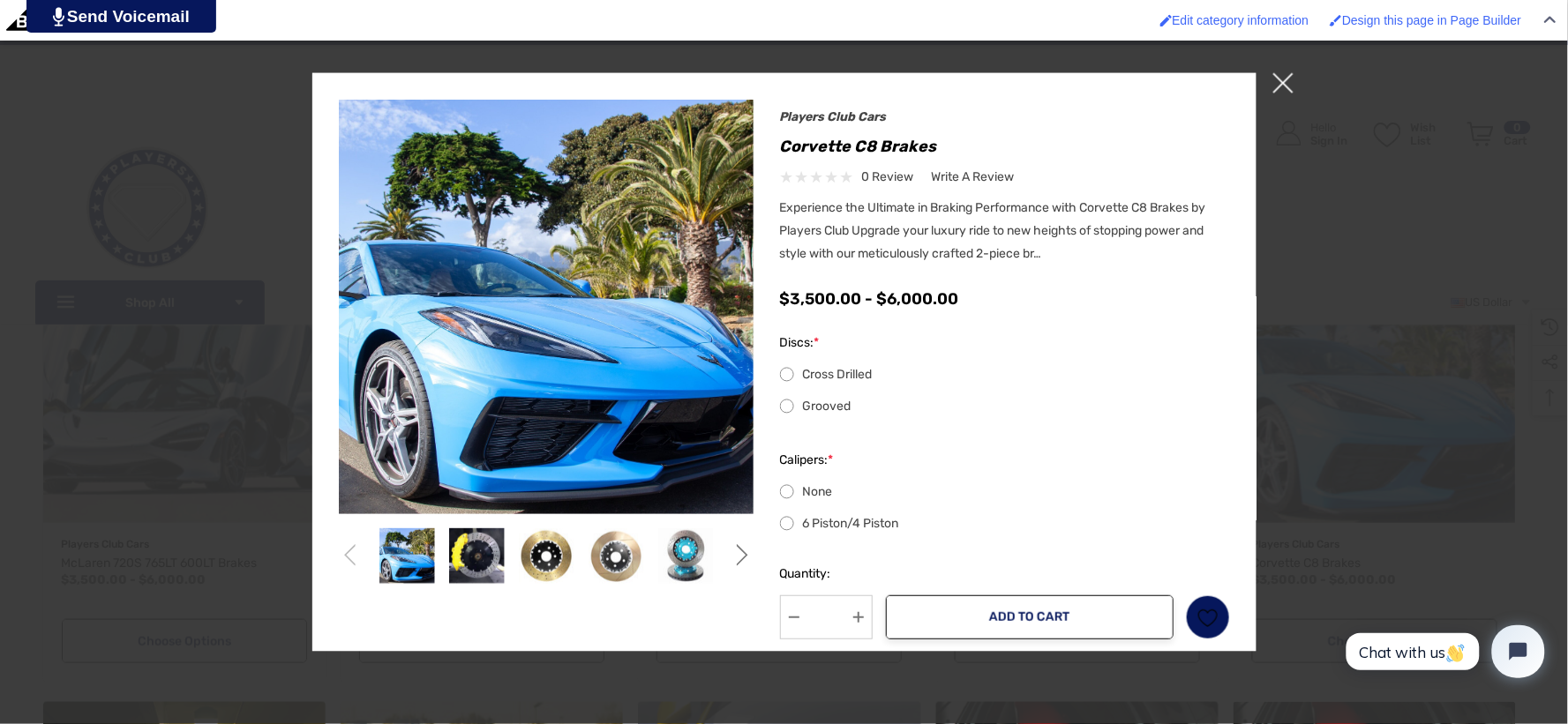
click at [1279, 82] on span "×" at bounding box center [1283, 82] width 20 height 20
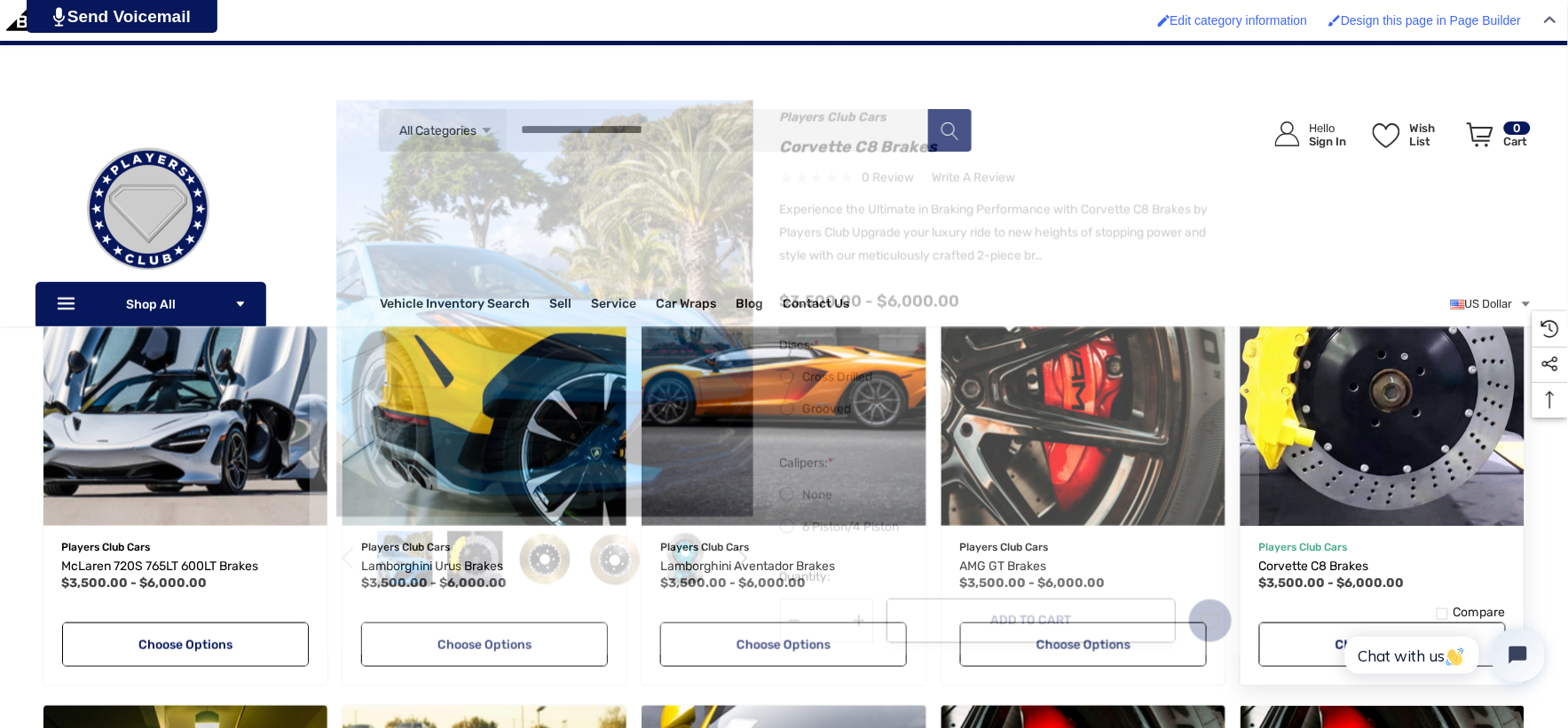
scroll to position [7, 0]
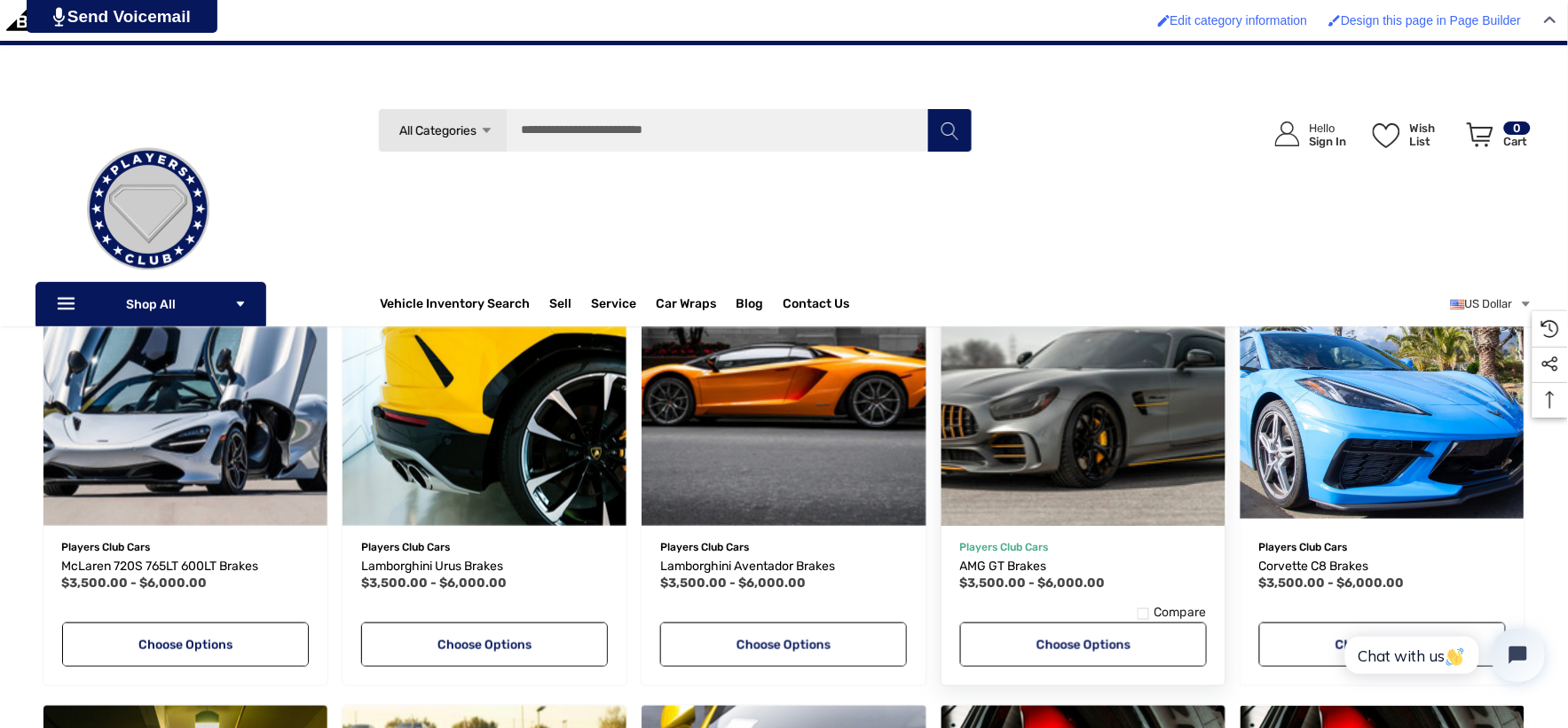
click at [1048, 492] on img "AMG GT Brakes,Price range from $3,500.00 to $6,000.00\a" at bounding box center [1083, 383] width 313 height 313
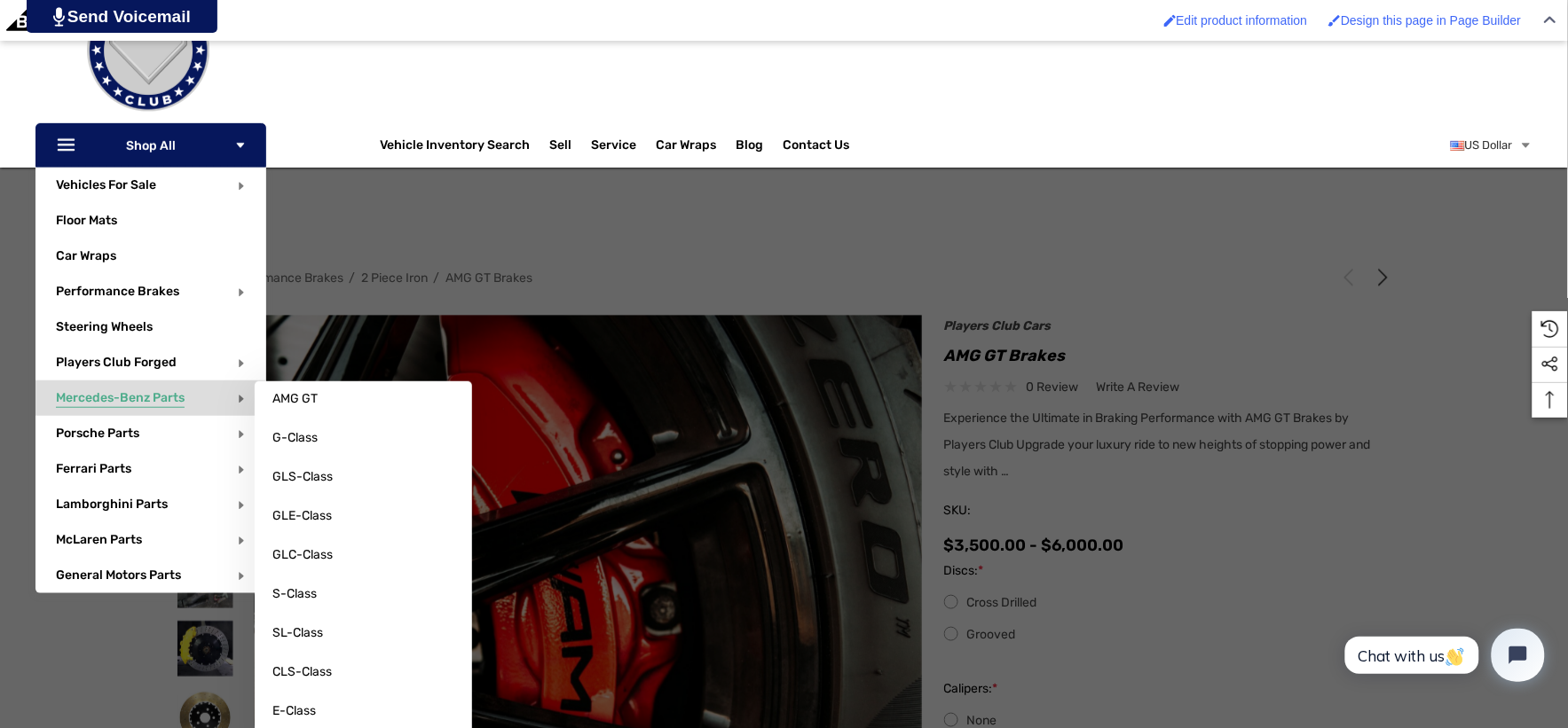
scroll to position [197, 0]
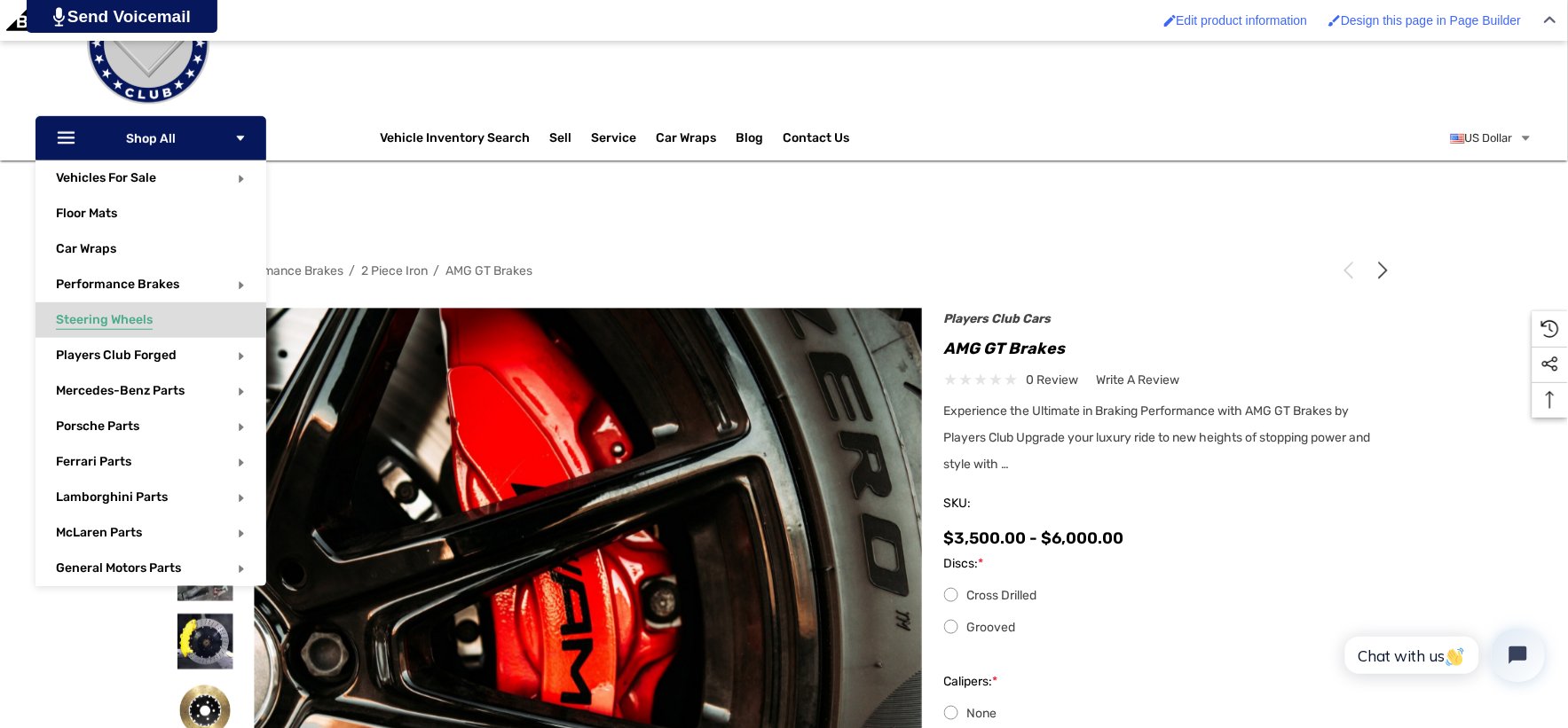
click at [126, 321] on span "Steering Wheels" at bounding box center [104, 322] width 97 height 20
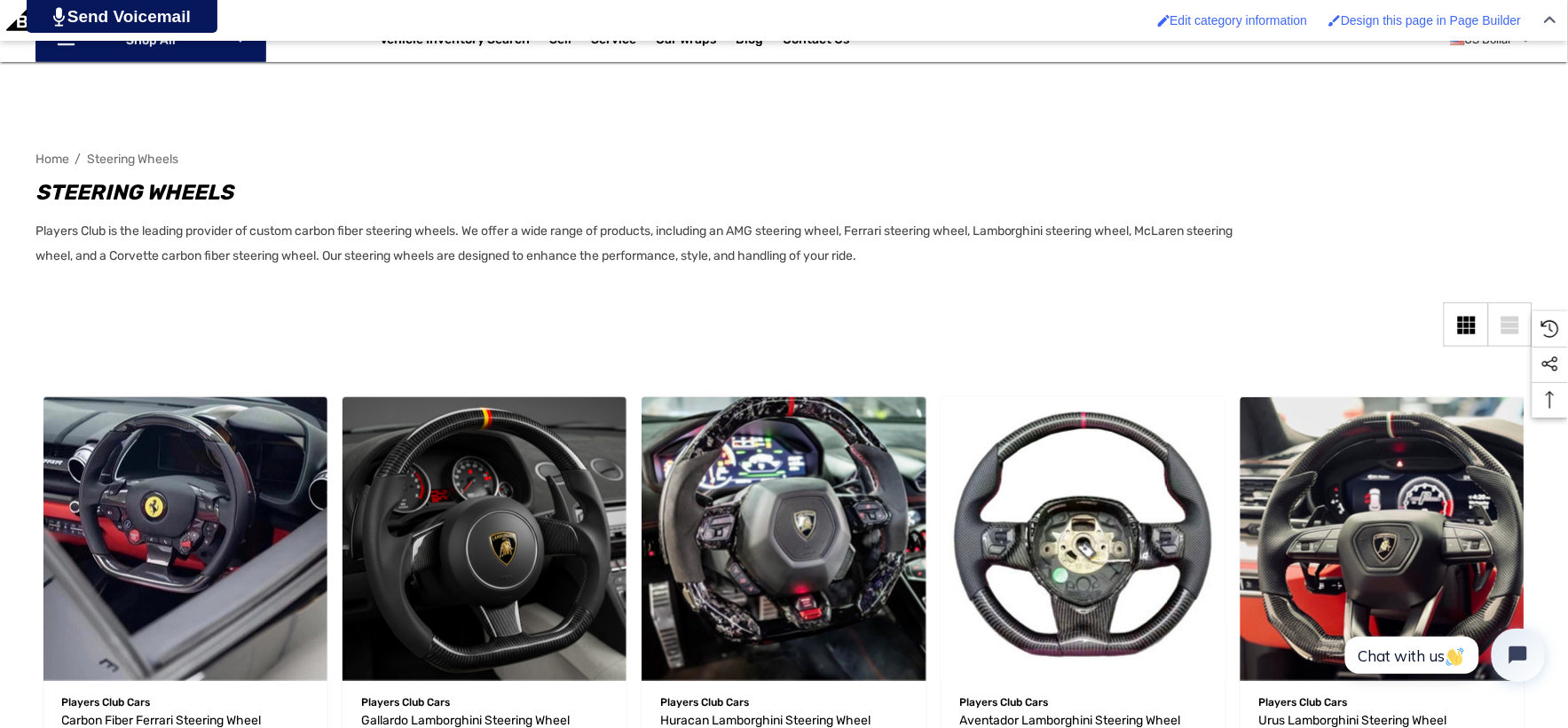
scroll to position [394, 0]
